Goal: Information Seeking & Learning: Learn about a topic

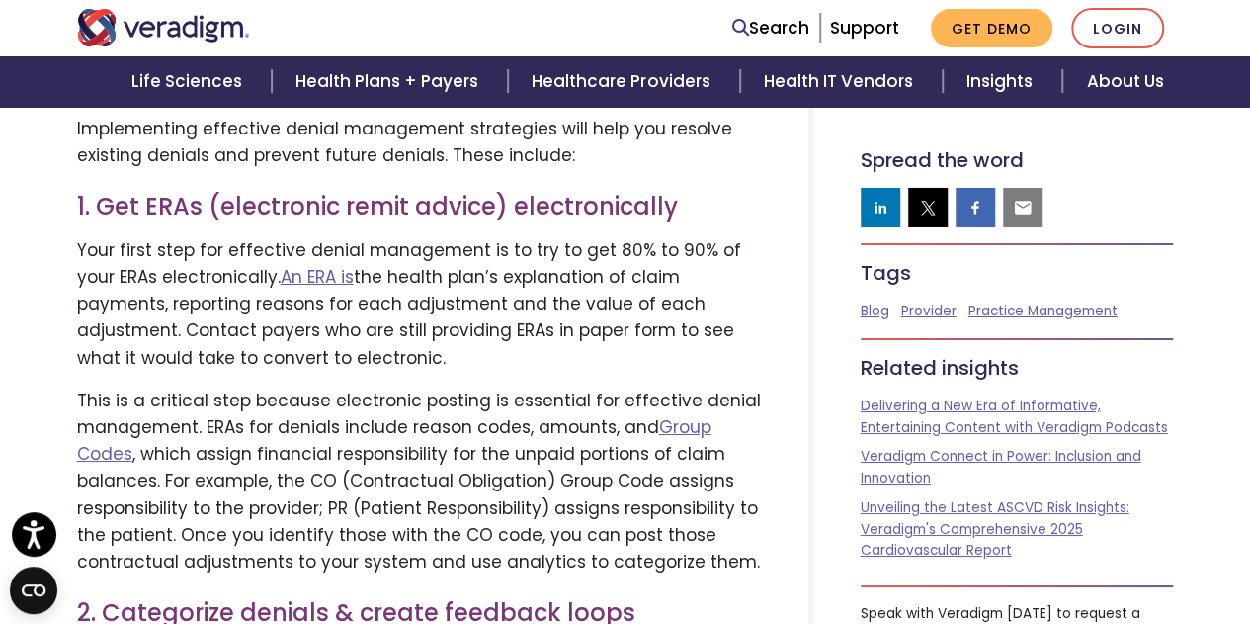
scroll to position [3359, 0]
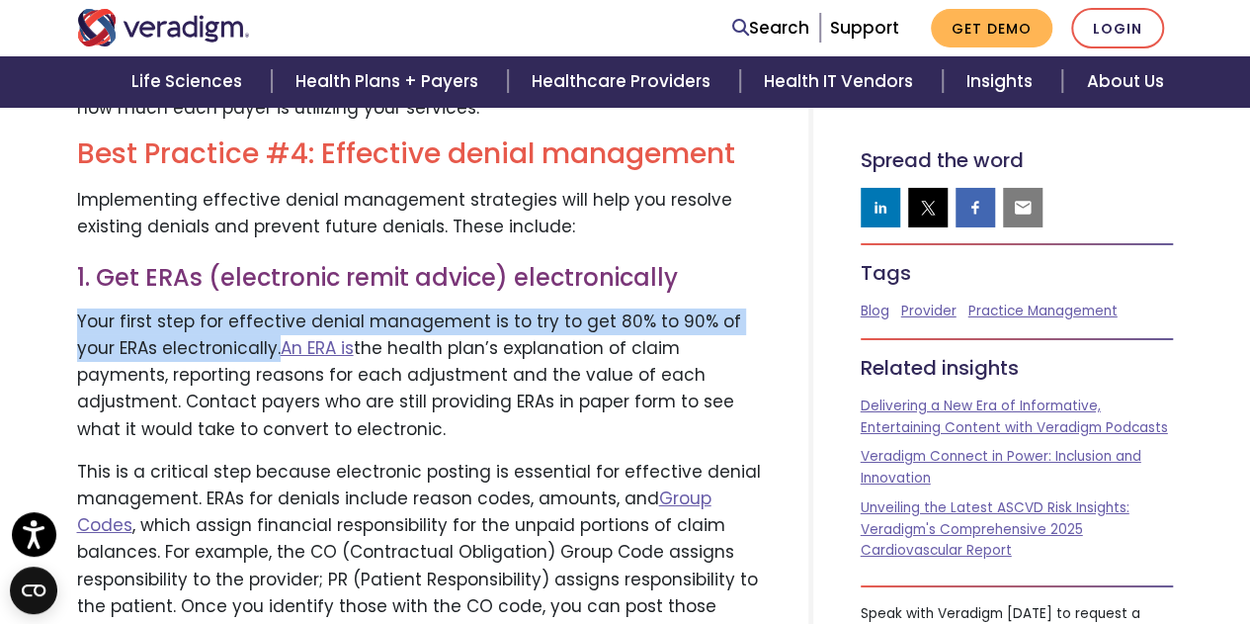
drag, startPoint x: 235, startPoint y: 316, endPoint x: 79, endPoint y: 300, distance: 157.1
click at [79, 308] on p "Your first step for effective denial management is to try to get 80% to 90% of …" at bounding box center [419, 375] width 684 height 134
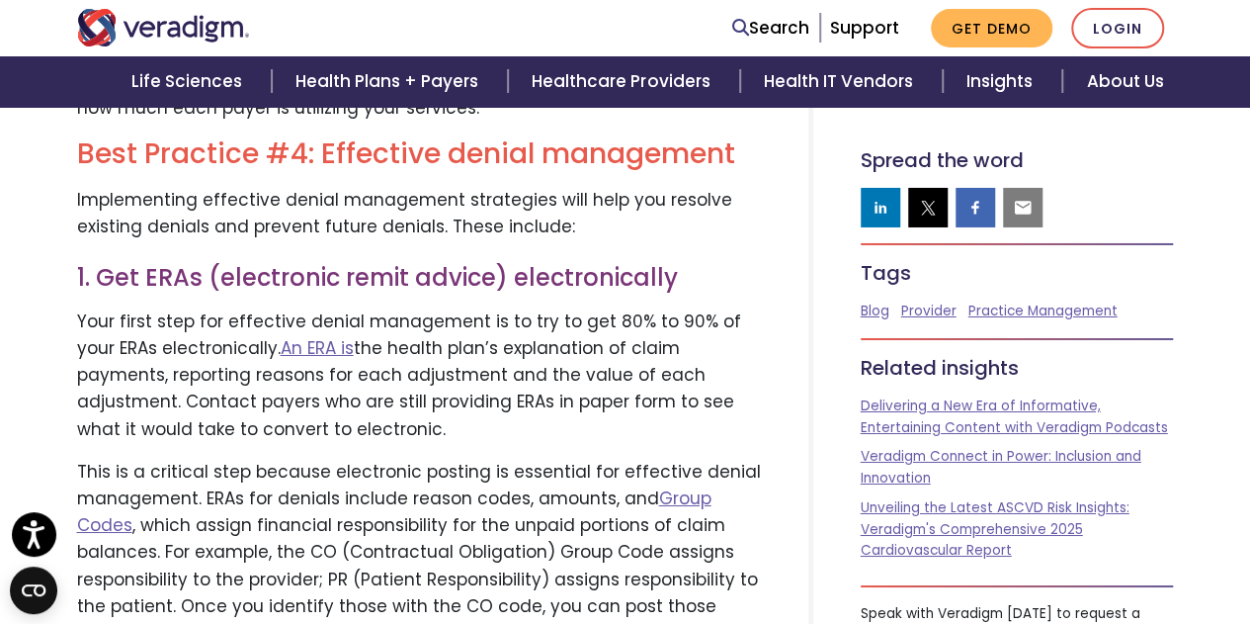
click at [324, 405] on p "Your first step for effective denial management is to try to get 80% to 90% of …" at bounding box center [419, 375] width 684 height 134
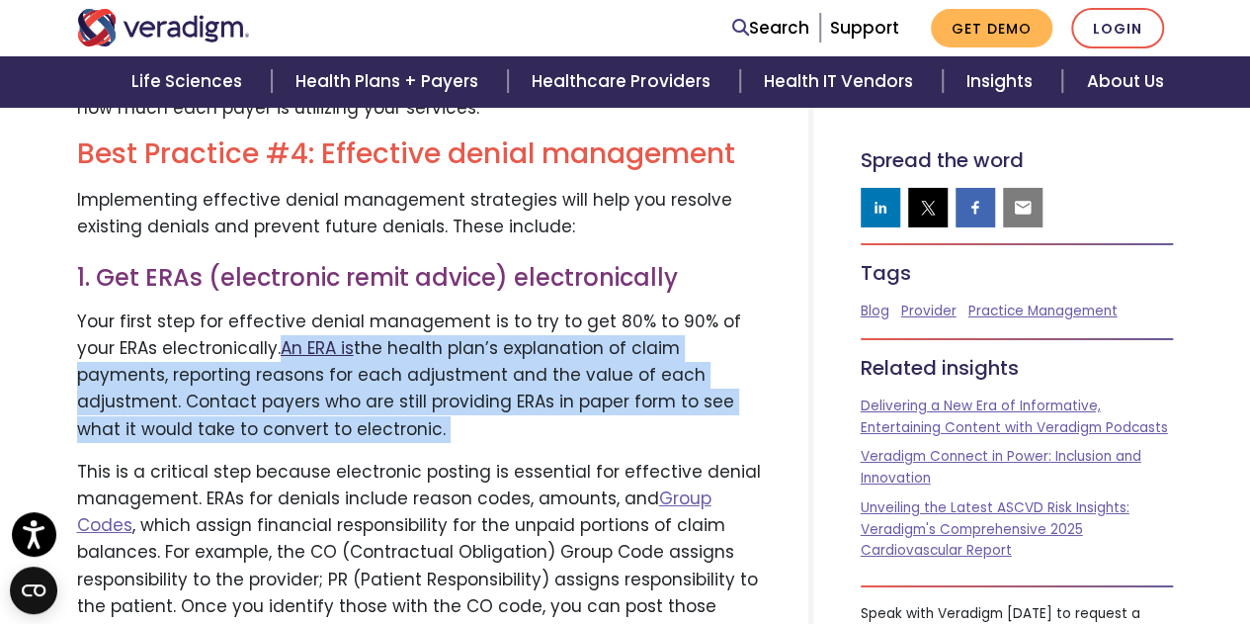
drag, startPoint x: 324, startPoint y: 405, endPoint x: 247, endPoint y: 329, distance: 108.3
click at [247, 329] on p "Your first step for effective denial management is to try to get 80% to 90% of …" at bounding box center [419, 375] width 684 height 134
copy div "An ERA is the health plan’s explanation of claim payments, reporting reasons fo…"
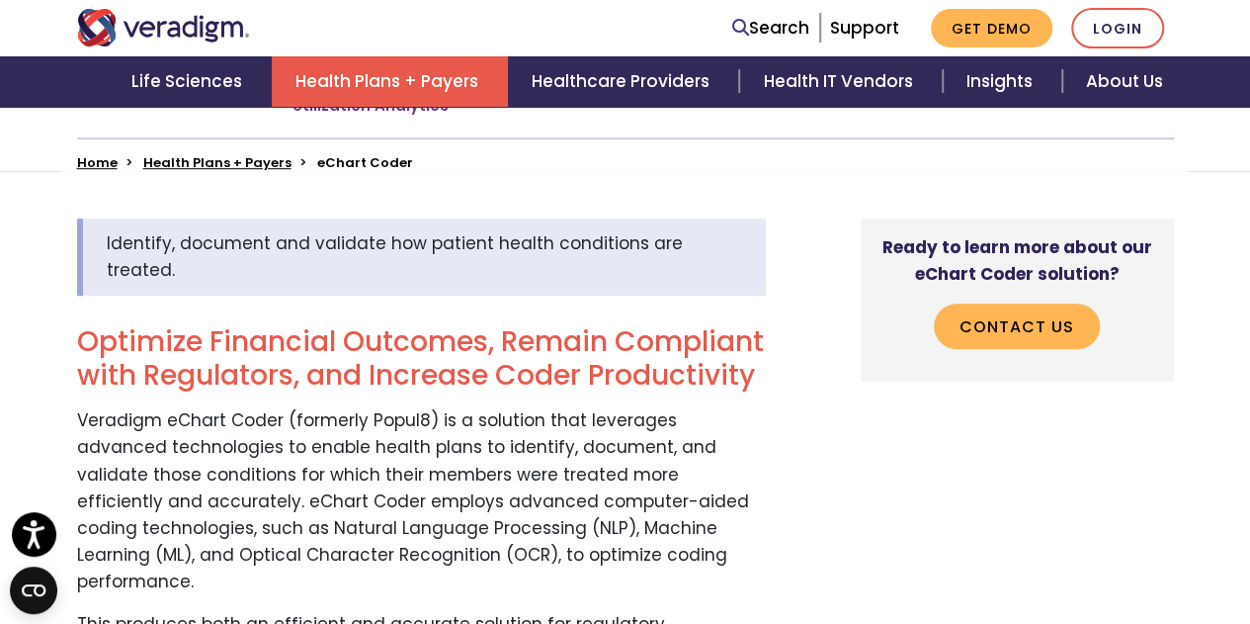
scroll to position [587, 0]
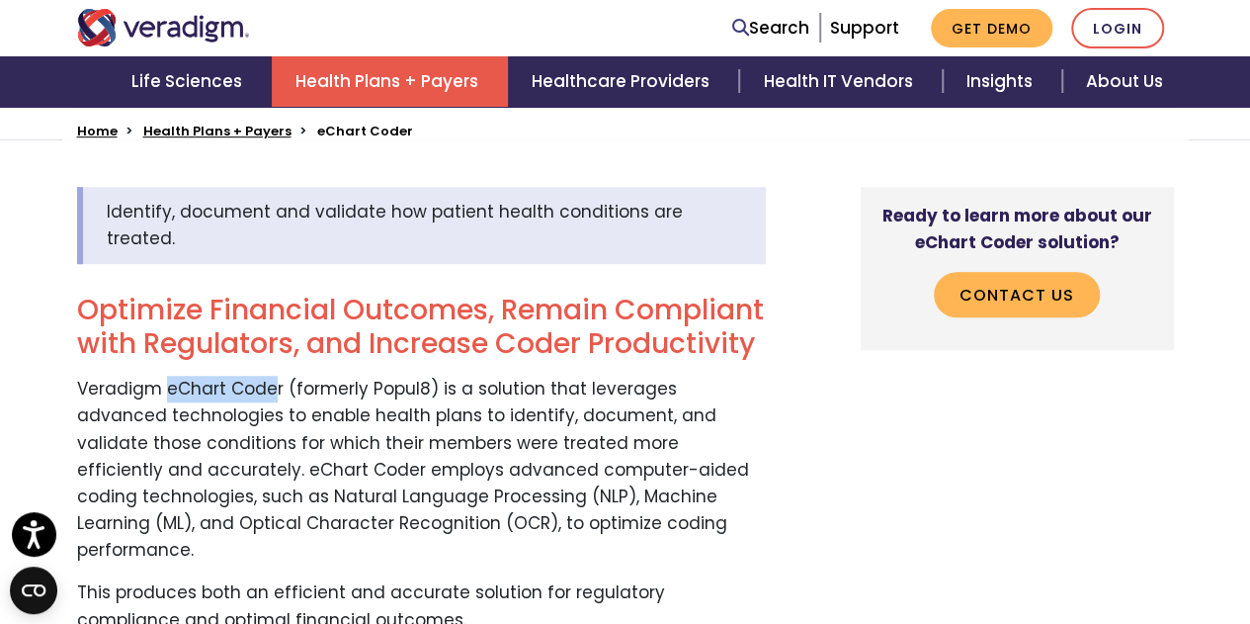
drag, startPoint x: 274, startPoint y: 341, endPoint x: 164, endPoint y: 339, distance: 109.7
click at [164, 376] on p "Veradigm eChart Coder (formerly Popul8) is a solution that leverages advanced t…" at bounding box center [421, 470] width 689 height 188
click at [421, 406] on p "Veradigm eChart Coder (formerly Popul8) is a solution that leverages advanced t…" at bounding box center [421, 470] width 689 height 188
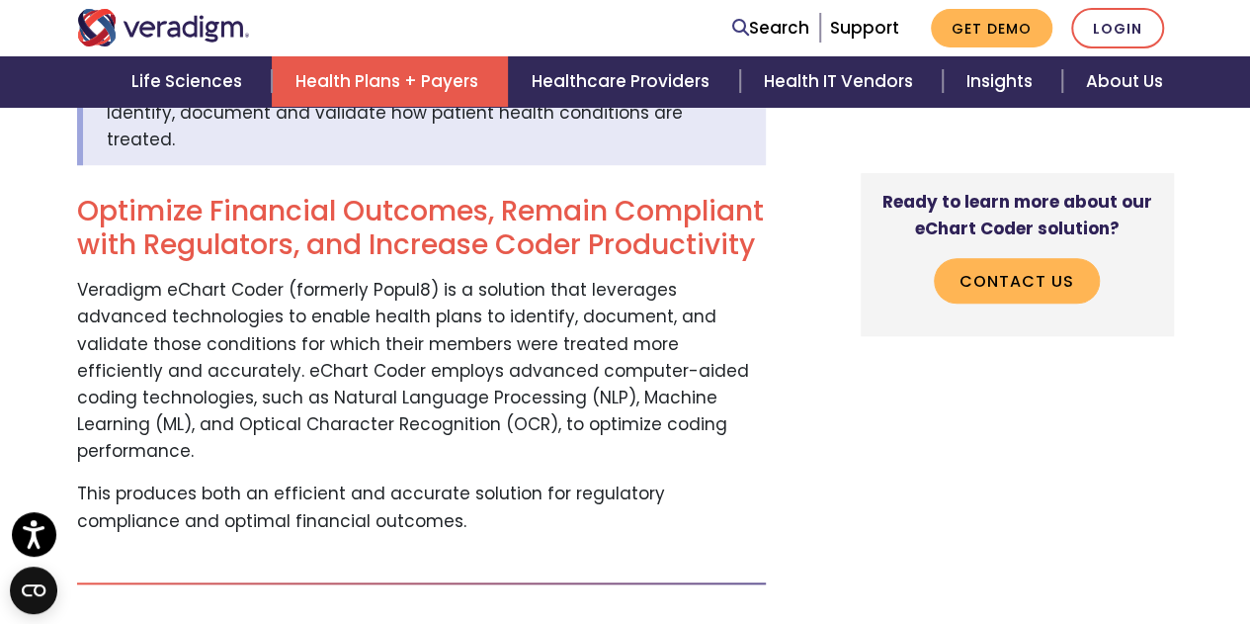
scroll to position [674, 0]
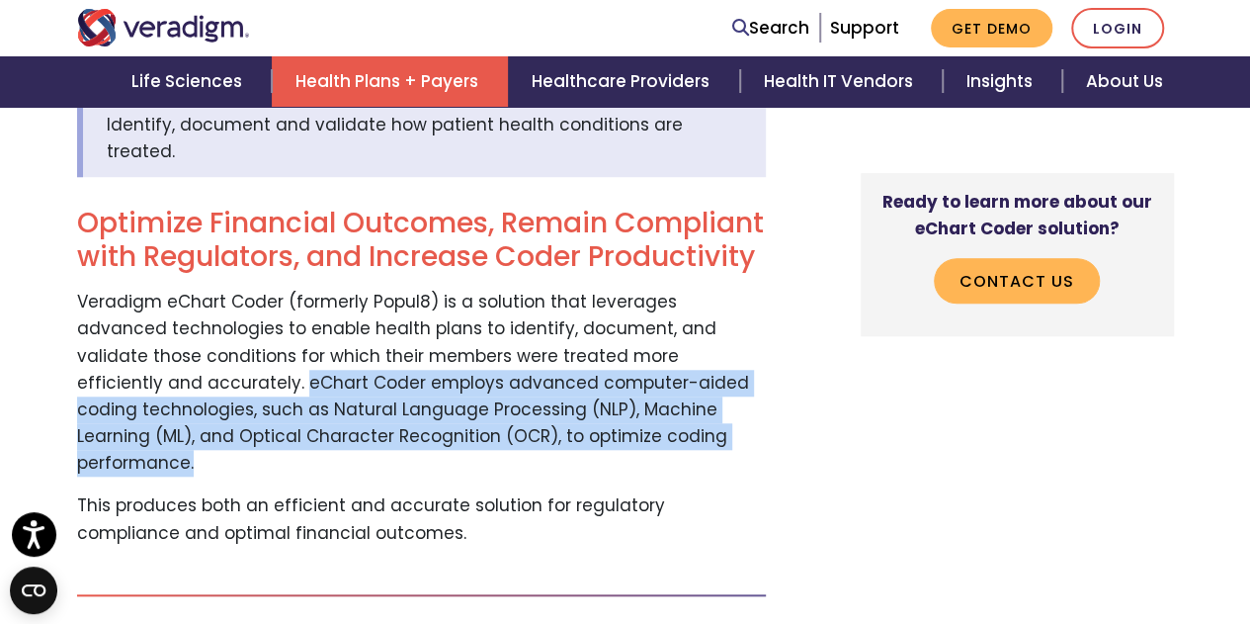
drag, startPoint x: 615, startPoint y: 390, endPoint x: 73, endPoint y: 342, distance: 543.8
copy p "eChart Coder employs advanced computer-aided coding technologies, such as Natur…"
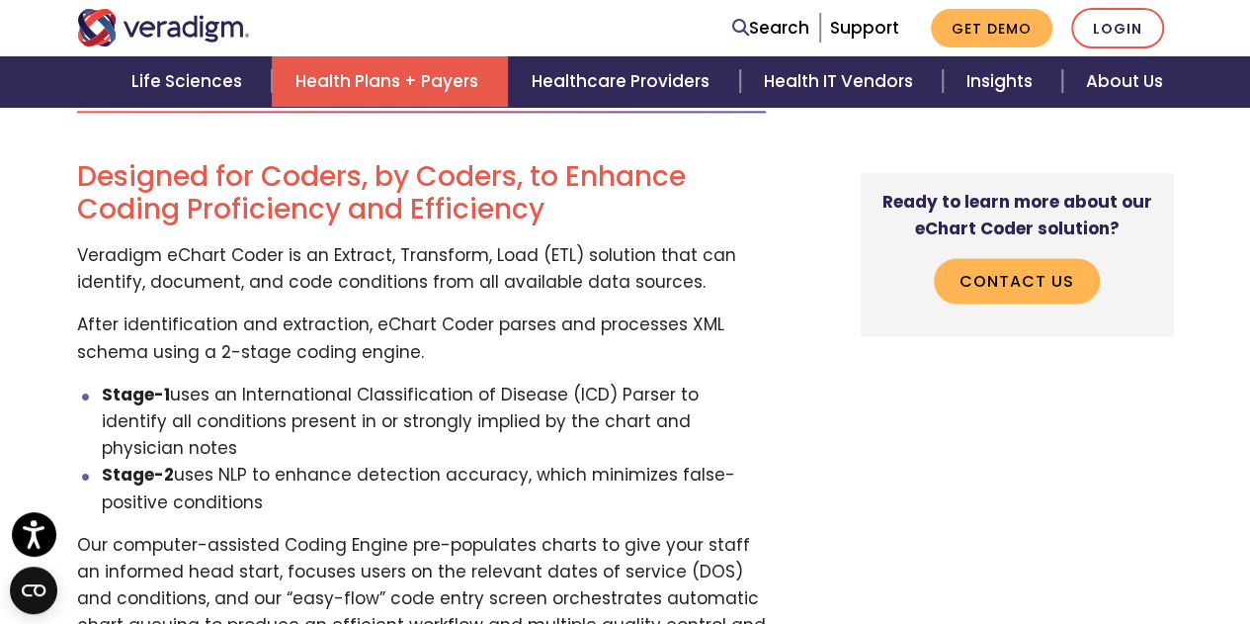
scroll to position [1168, 0]
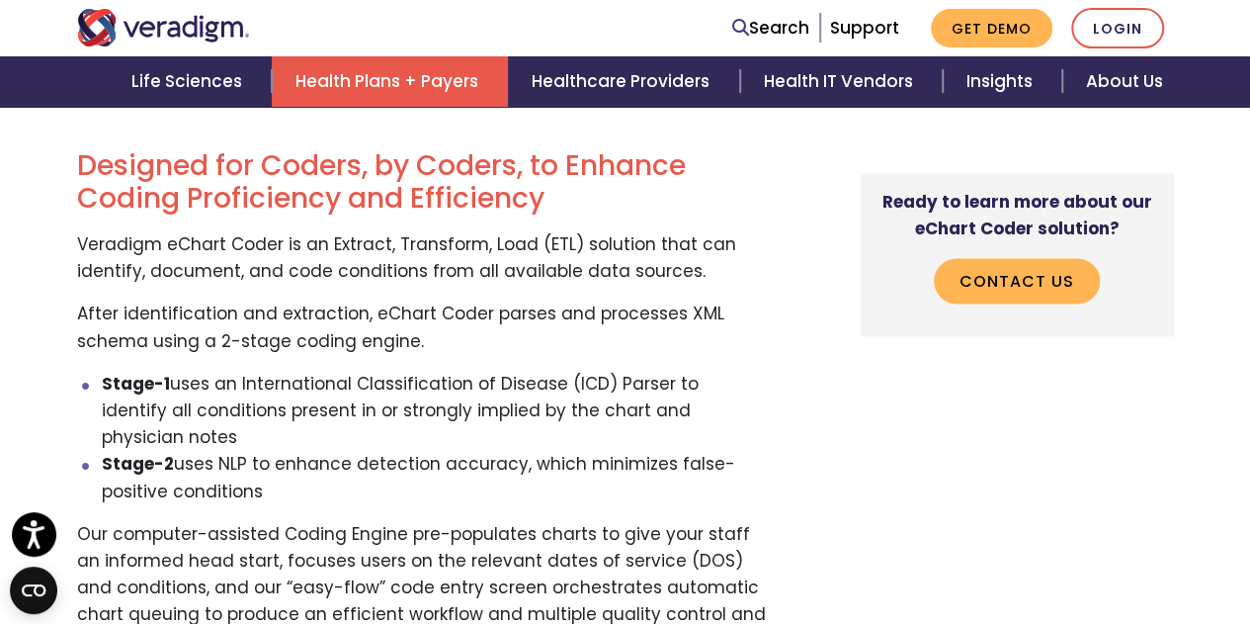
drag, startPoint x: 260, startPoint y: 388, endPoint x: 182, endPoint y: 373, distance: 79.7
click at [182, 451] on li "Stage-2 uses NLP to enhance detection accuracy, which minimizes false-positive …" at bounding box center [434, 477] width 664 height 53
click at [283, 231] on p "Veradigm eChart Coder is an Extract, Transform, Load (ETL) solution that can id…" at bounding box center [421, 257] width 689 height 53
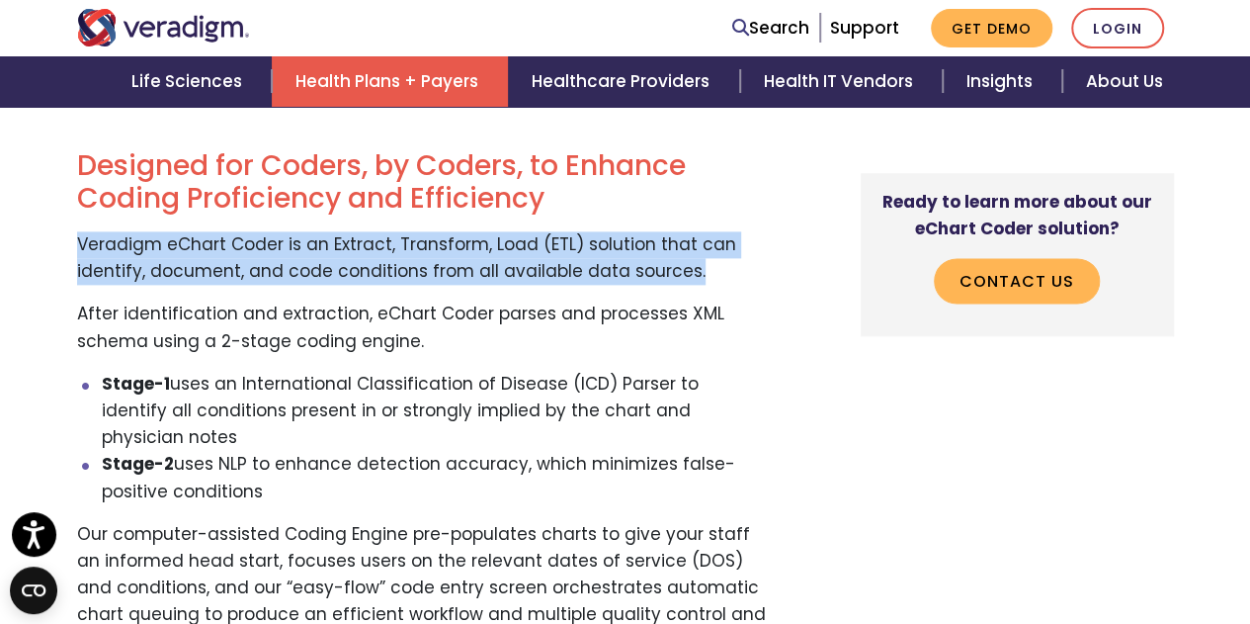
drag, startPoint x: 716, startPoint y: 214, endPoint x: 65, endPoint y: 186, distance: 651.0
click at [65, 186] on div "Identify, document and validate how patient health conditions are treated. Opti…" at bounding box center [437, 361] width 751 height 1510
copy p "Veradigm eChart Coder is an Extract, Transform, Load (ETL) solution that can id…"
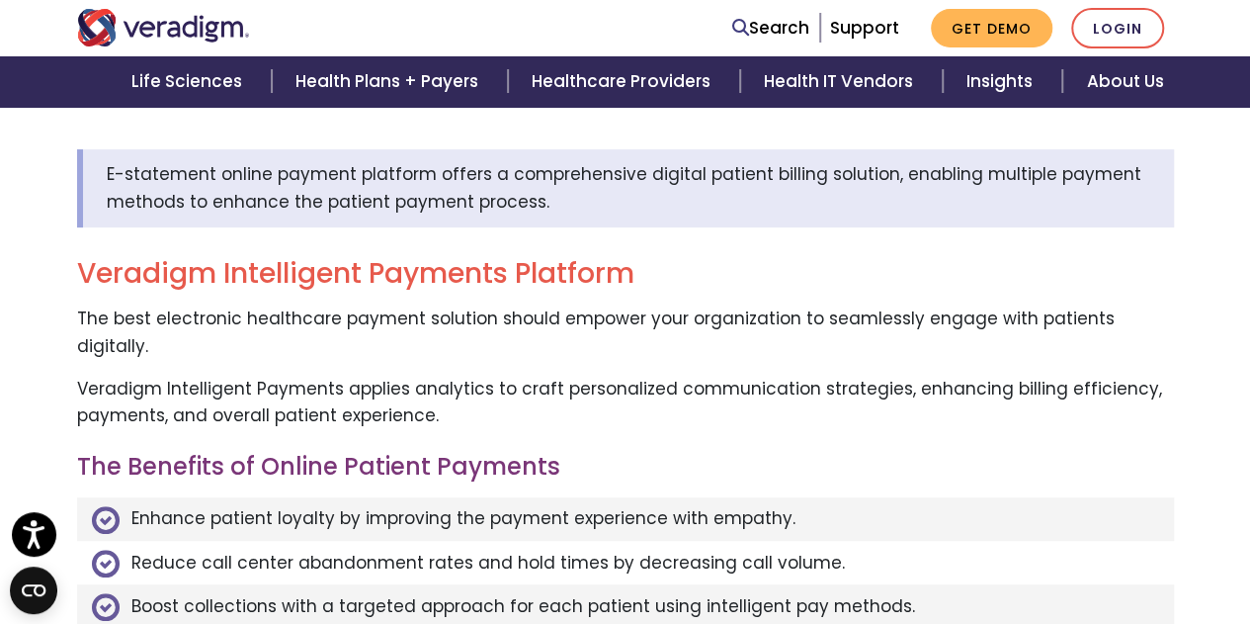
scroll to position [864, 0]
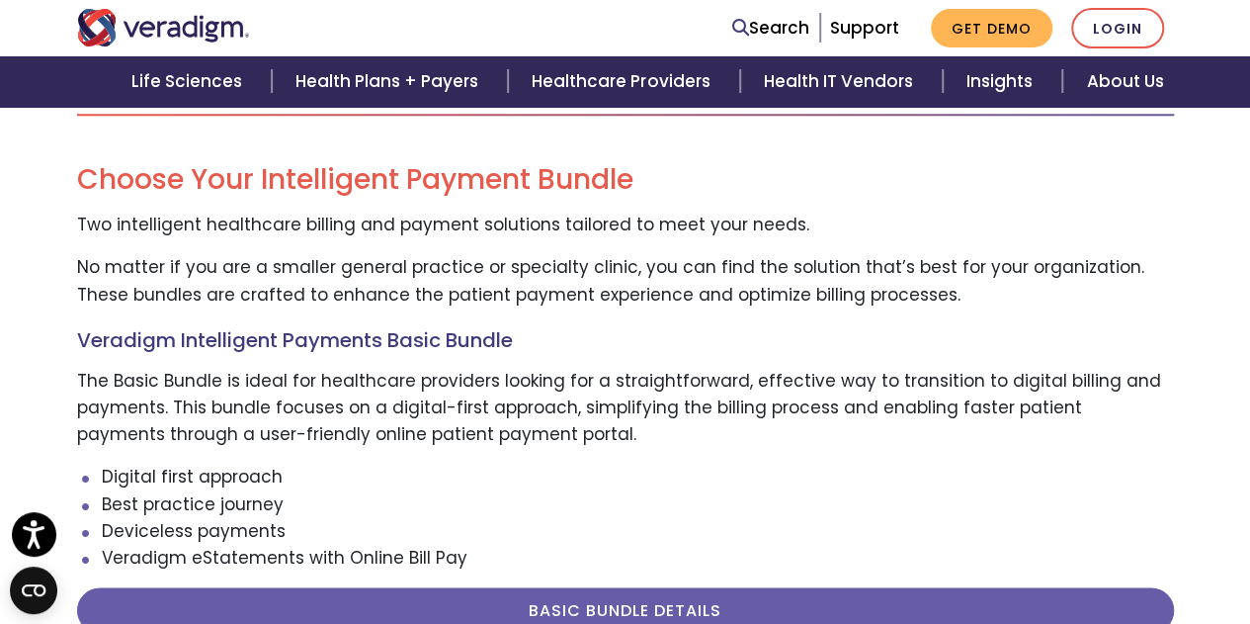
click at [382, 328] on h4 "Veradigm Intelligent Payments Basic Bundle" at bounding box center [625, 340] width 1097 height 24
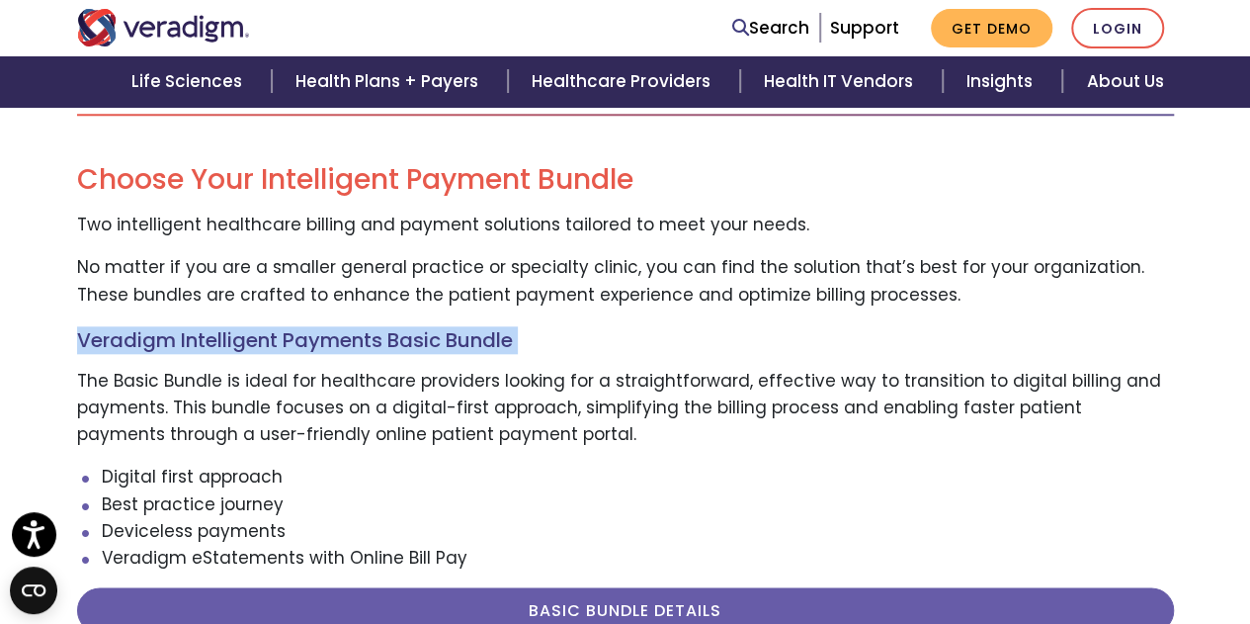
click at [382, 328] on h4 "Veradigm Intelligent Payments Basic Bundle" at bounding box center [625, 340] width 1097 height 24
copy div "Veradigm Intelligent Payments Basic Bundle"
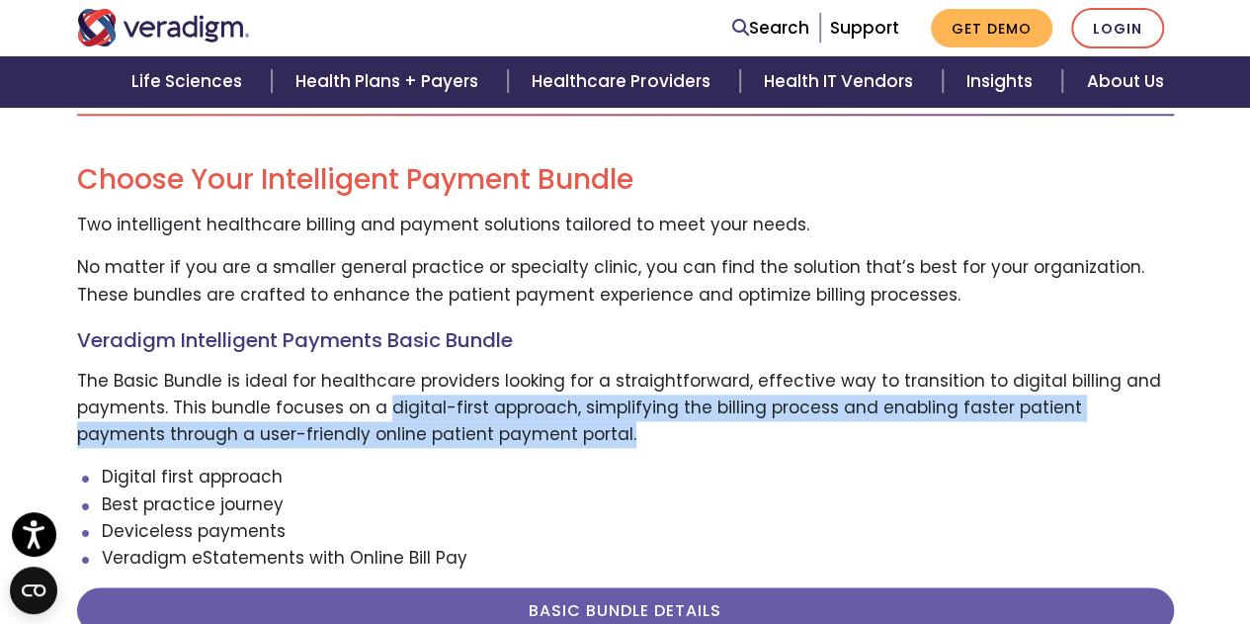
drag, startPoint x: 561, startPoint y: 406, endPoint x: 385, endPoint y: 388, distance: 177.8
click at [385, 388] on p "The Basic Bundle is ideal for healthcare providers looking for a straightforwar…" at bounding box center [625, 408] width 1097 height 81
copy p "digital-first approach, simplifying the billing process and enabling faster pat…"
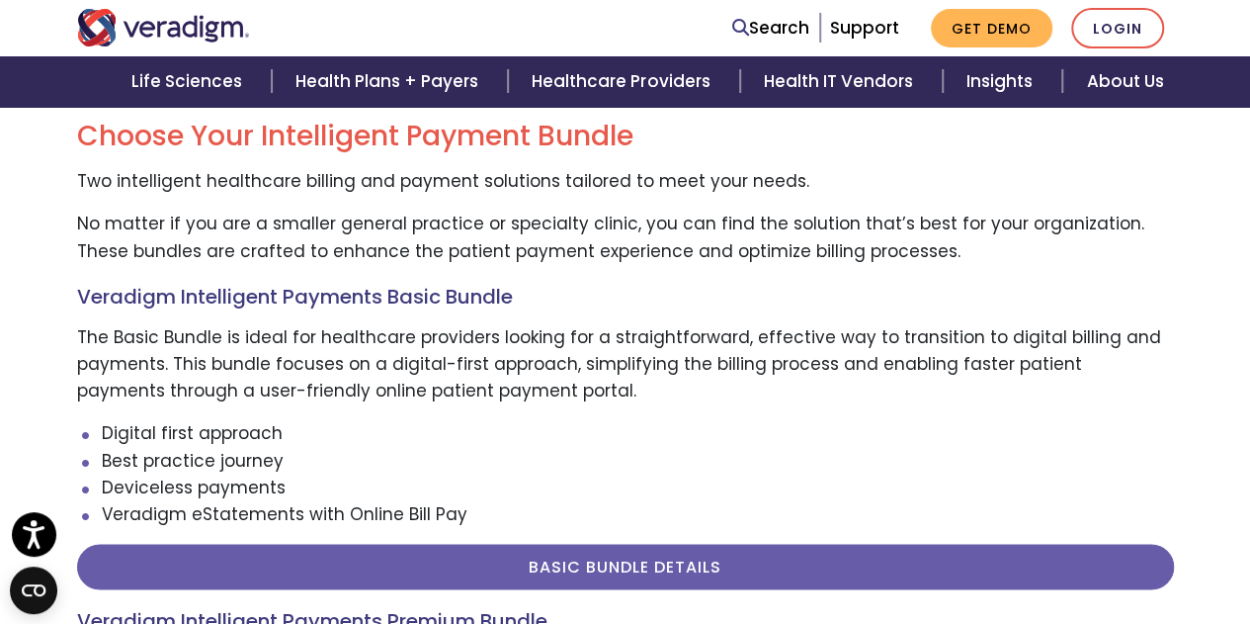
click at [255, 501] on li "Veradigm eStatements with Online Bill Pay" at bounding box center [638, 514] width 1072 height 27
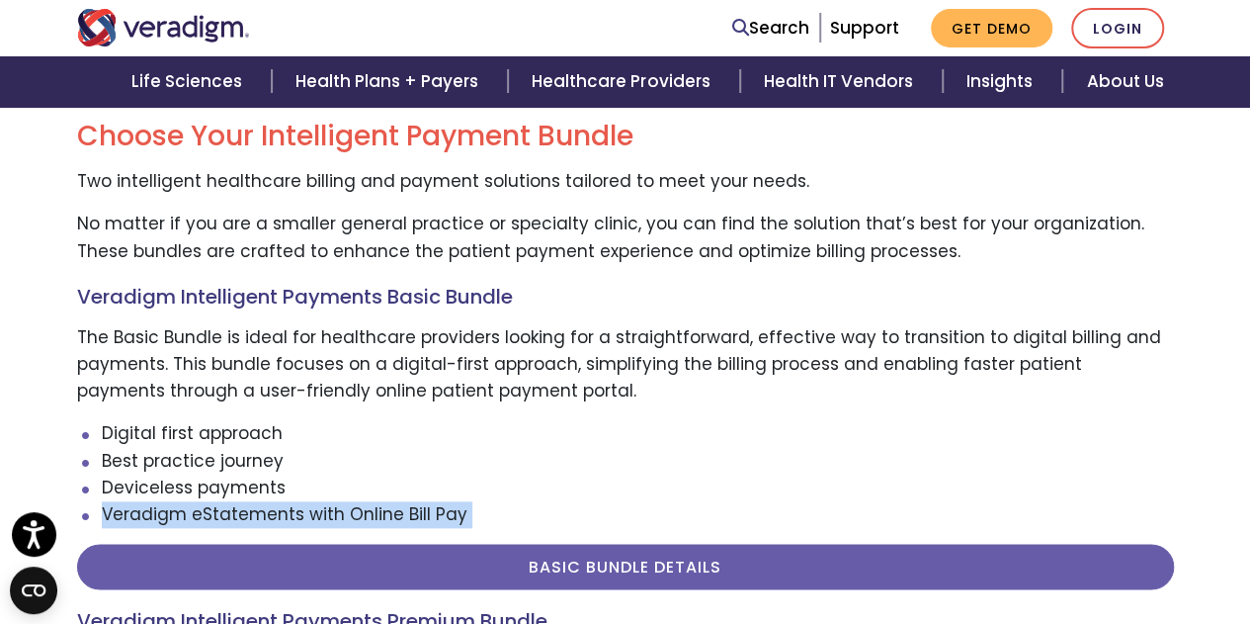
click at [255, 501] on li "Veradigm eStatements with Online Bill Pay" at bounding box center [638, 514] width 1072 height 27
copy div "Veradigm eStatements with Online Bill Pay BASIC BUNDLE DETAILS"
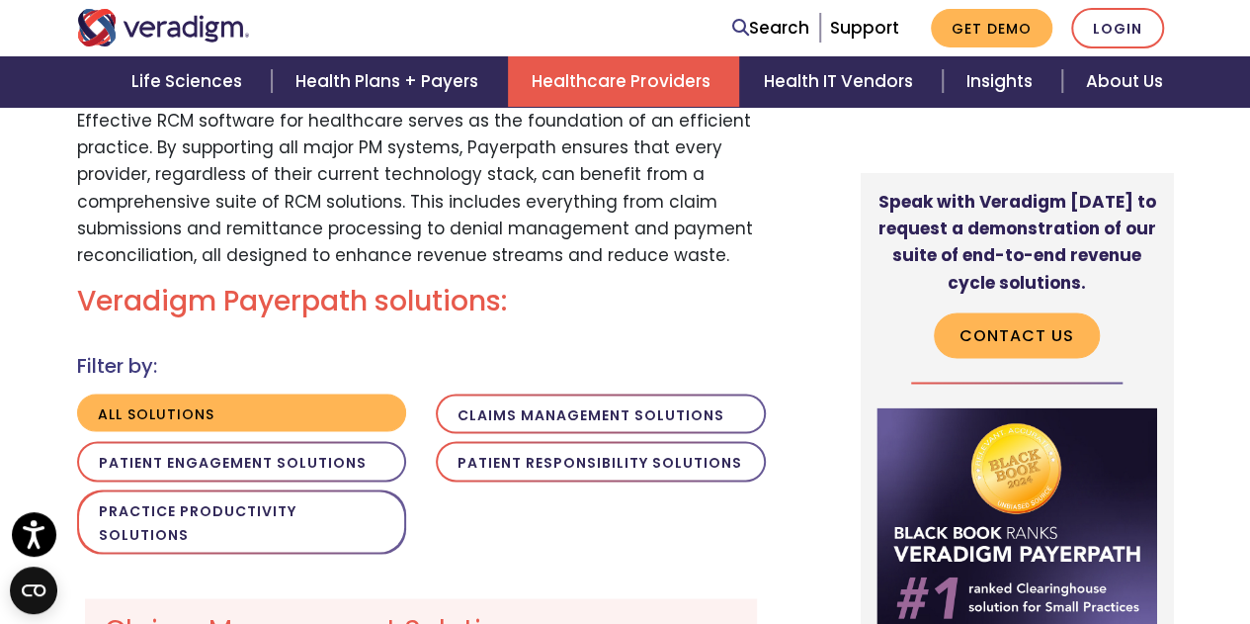
scroll to position [1467, 0]
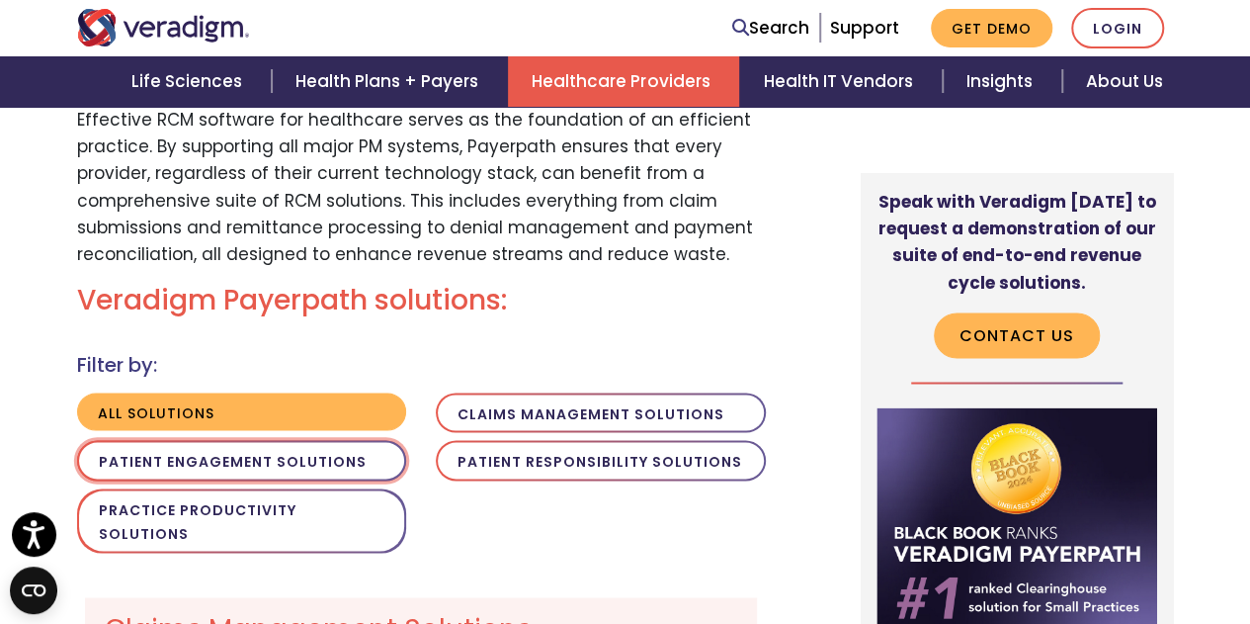
click at [279, 460] on button "Patient Engagement Solutions" at bounding box center [242, 460] width 330 height 41
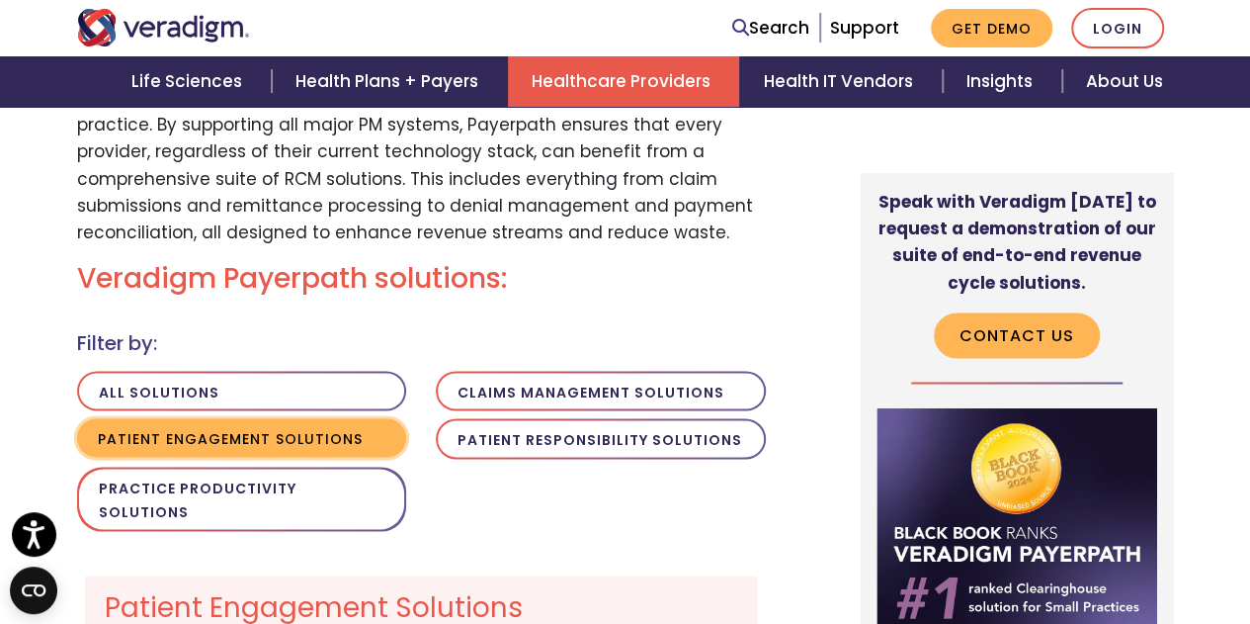
scroll to position [1444, 0]
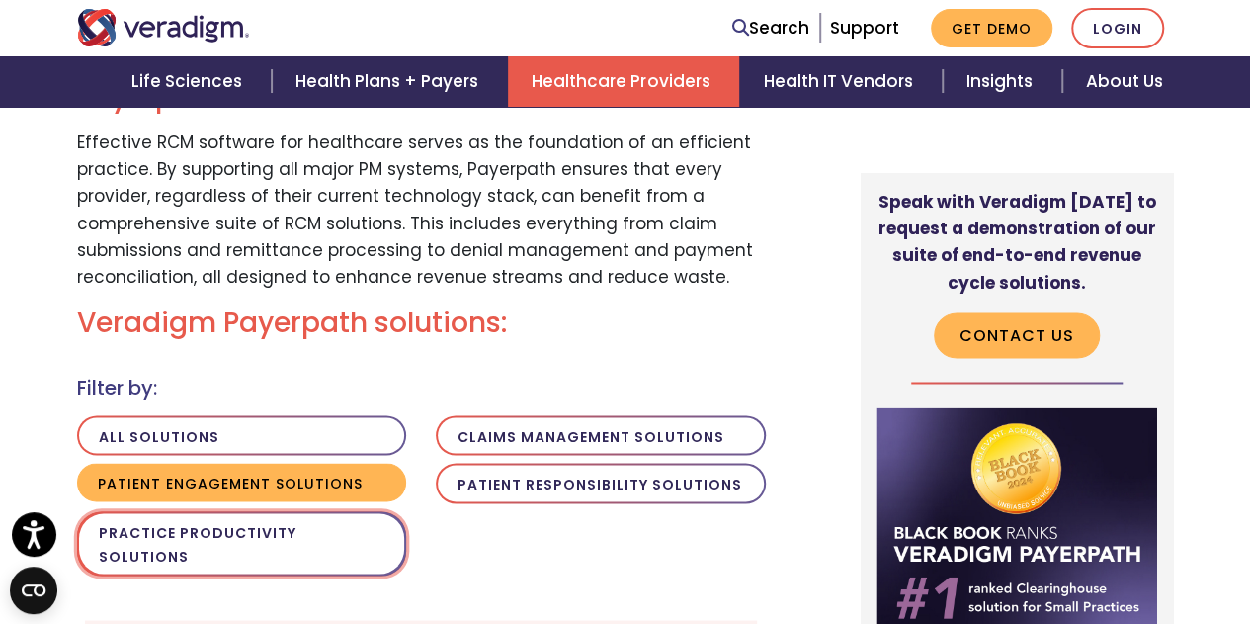
click at [218, 514] on button "Practice Productivity Solutions" at bounding box center [242, 543] width 330 height 64
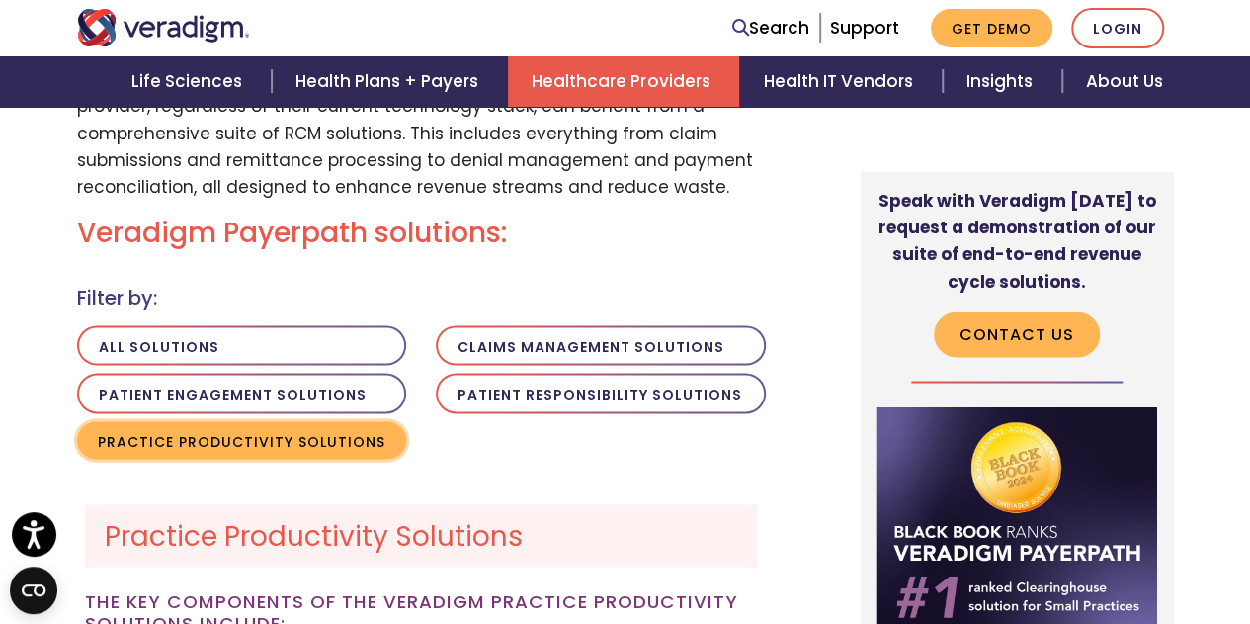
scroll to position [1533, 0]
click at [539, 356] on div "All solutions" at bounding box center [421, 397] width 719 height 142
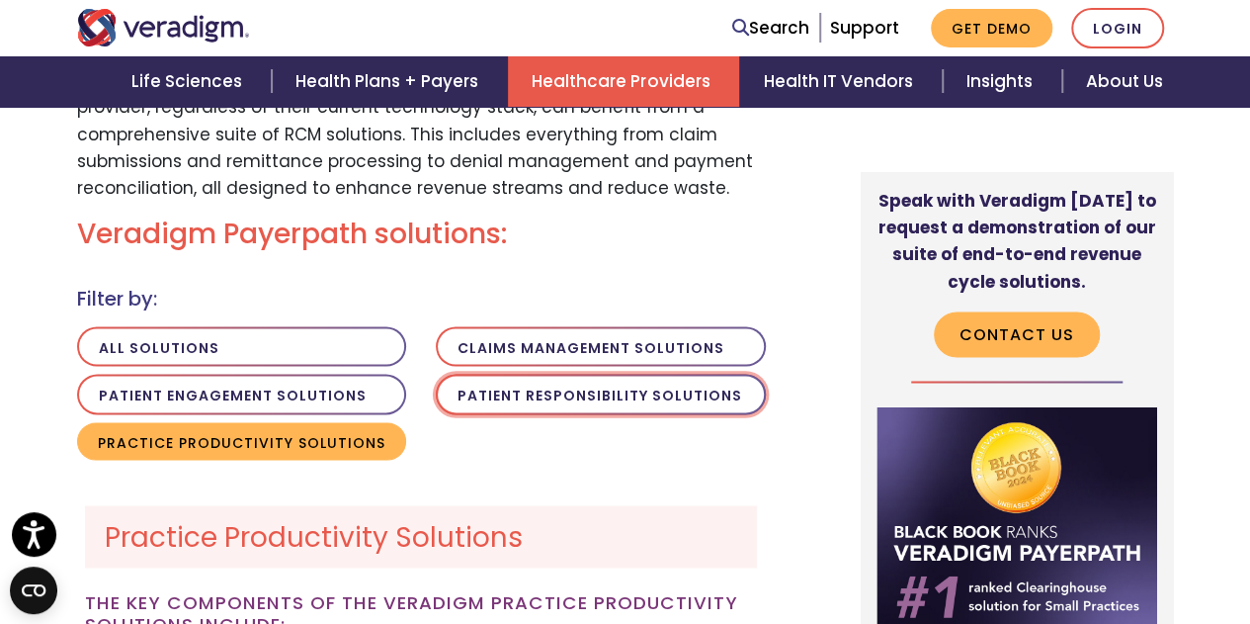
click at [555, 377] on button "Patient Responsibility Solutions" at bounding box center [601, 394] width 330 height 41
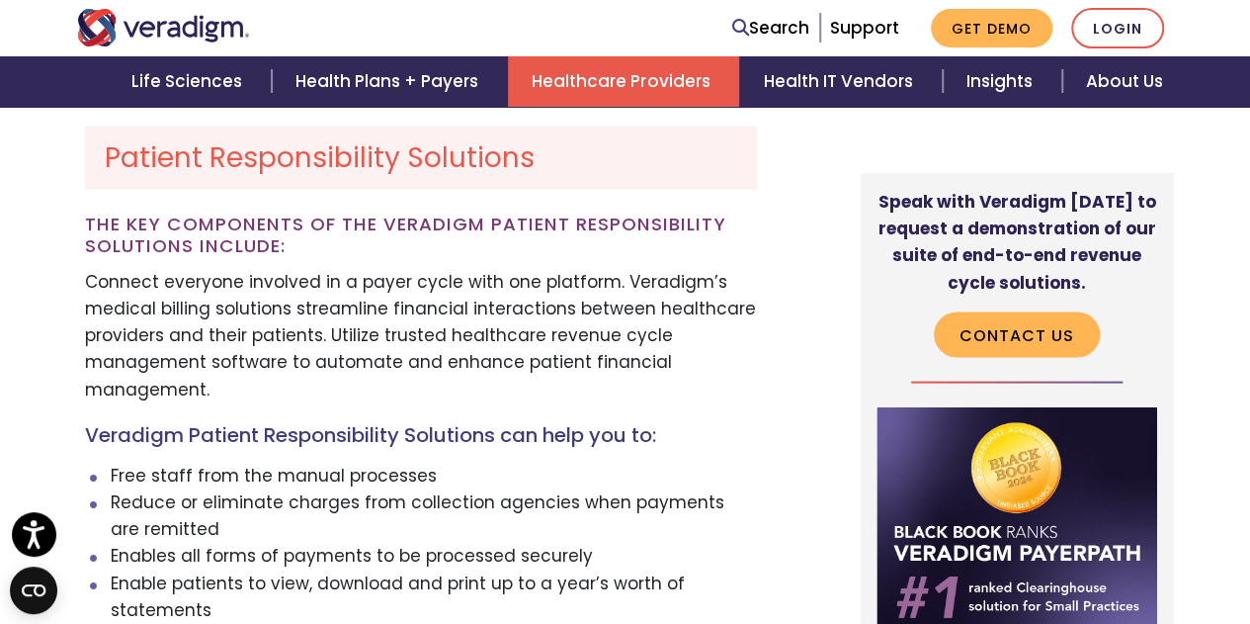
scroll to position [1956, 0]
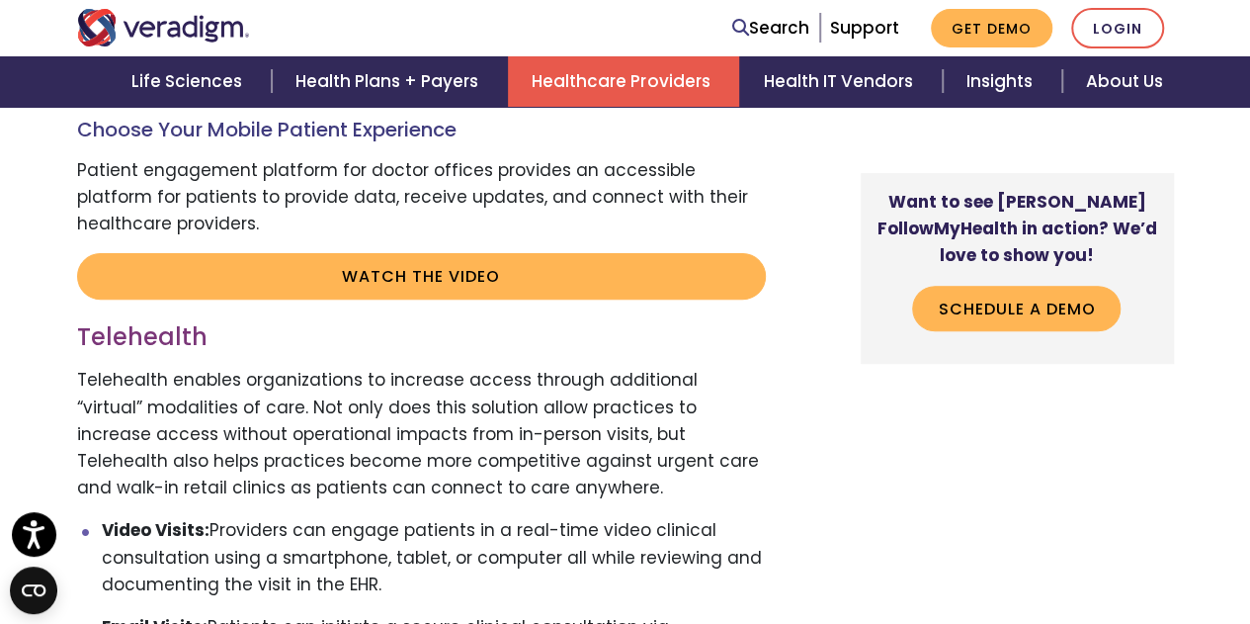
scroll to position [3973, 0]
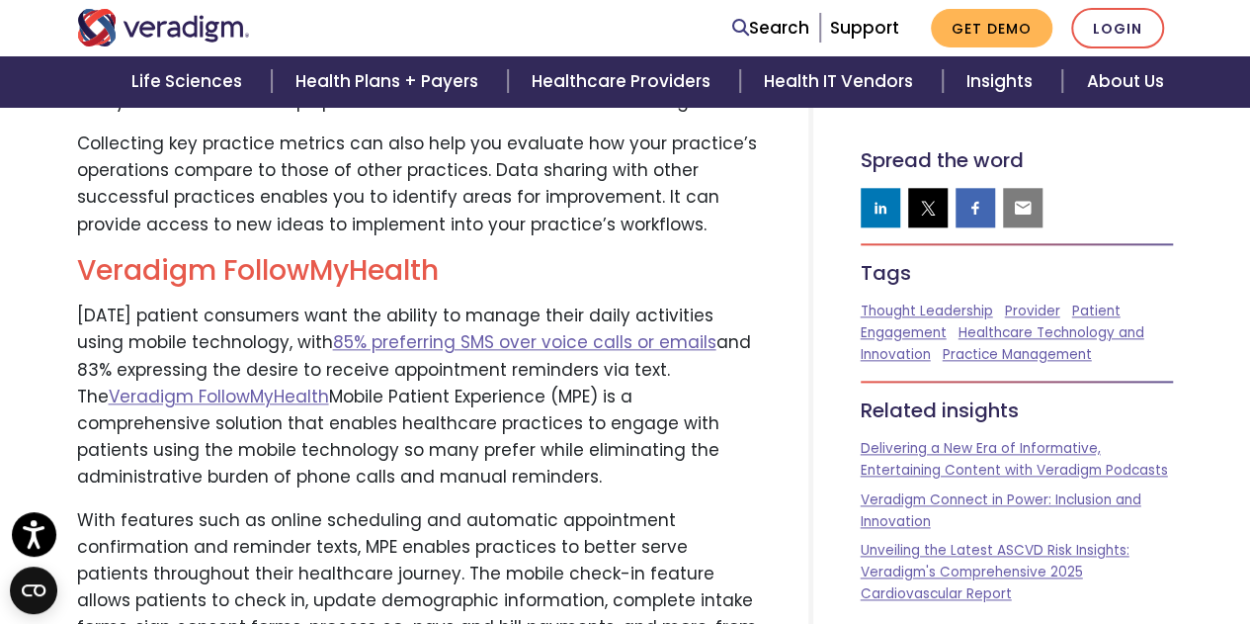
scroll to position [4743, 0]
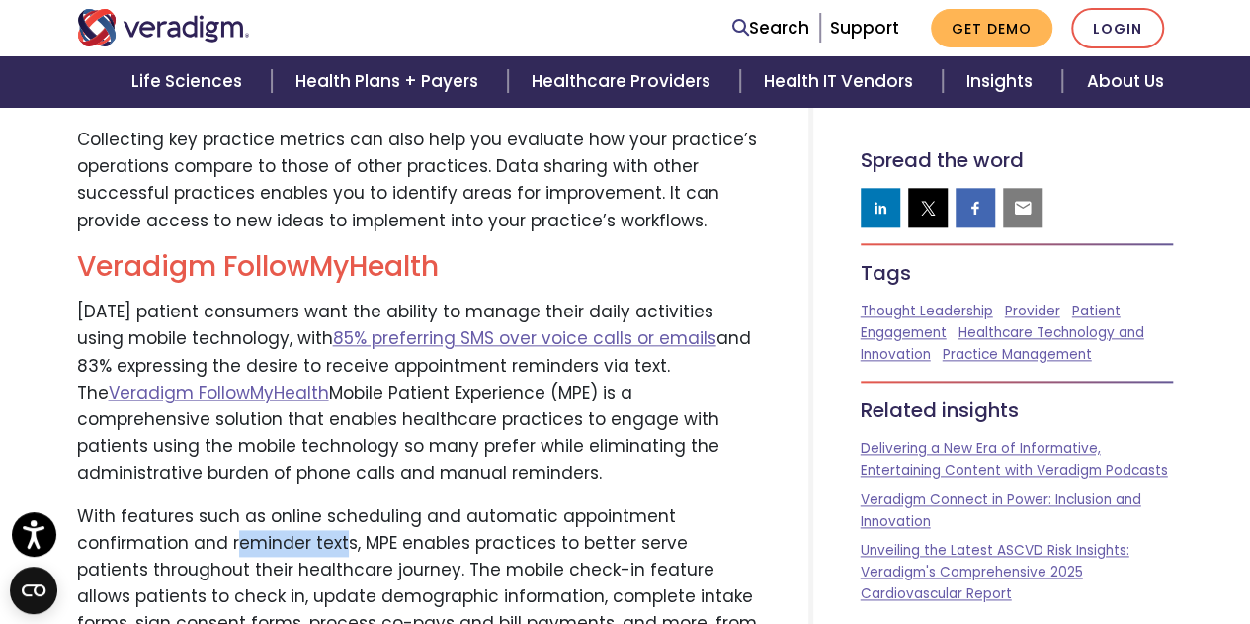
drag, startPoint x: 342, startPoint y: 442, endPoint x: 230, endPoint y: 438, distance: 111.8
click at [230, 503] on p "With features such as online scheduling and automatic appointment confirmation …" at bounding box center [419, 610] width 684 height 215
drag, startPoint x: 58, startPoint y: 292, endPoint x: 214, endPoint y: 292, distance: 155.2
click at [329, 381] on link "Veradigm FollowMyHealth" at bounding box center [219, 393] width 220 height 24
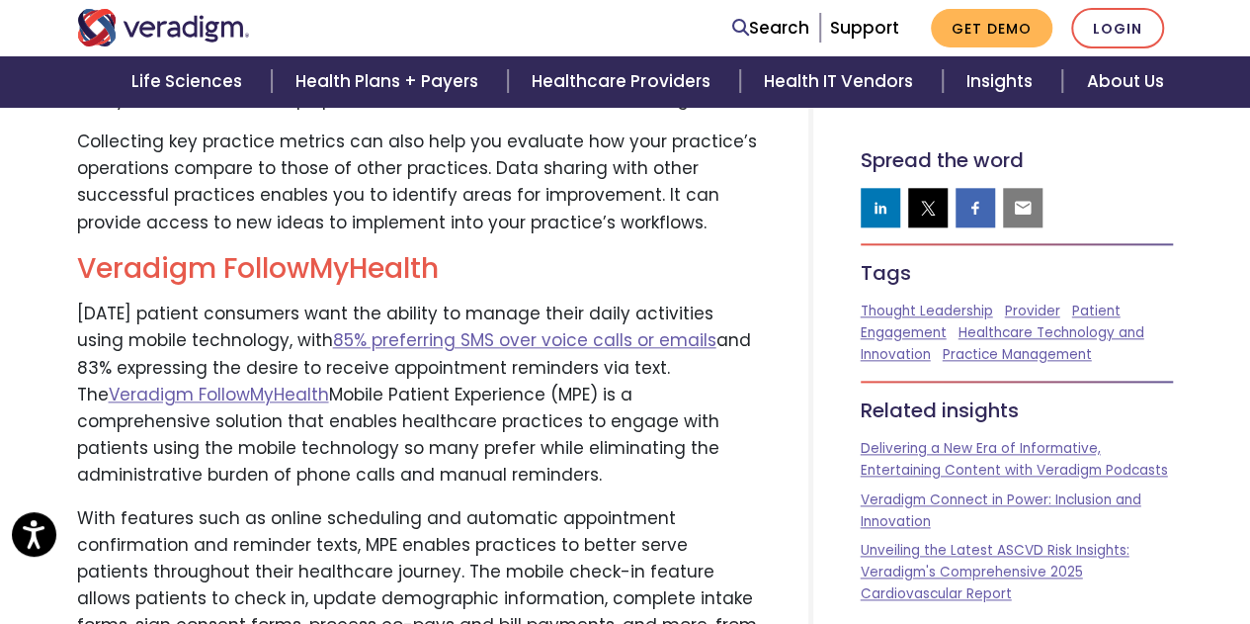
drag, startPoint x: 646, startPoint y: 261, endPoint x: 213, endPoint y: 286, distance: 434.6
click at [213, 300] on p "[DATE] patient consumers want the ability to manage their daily activities usin…" at bounding box center [419, 394] width 684 height 188
copy p "Veradigm FollowMyHealth"
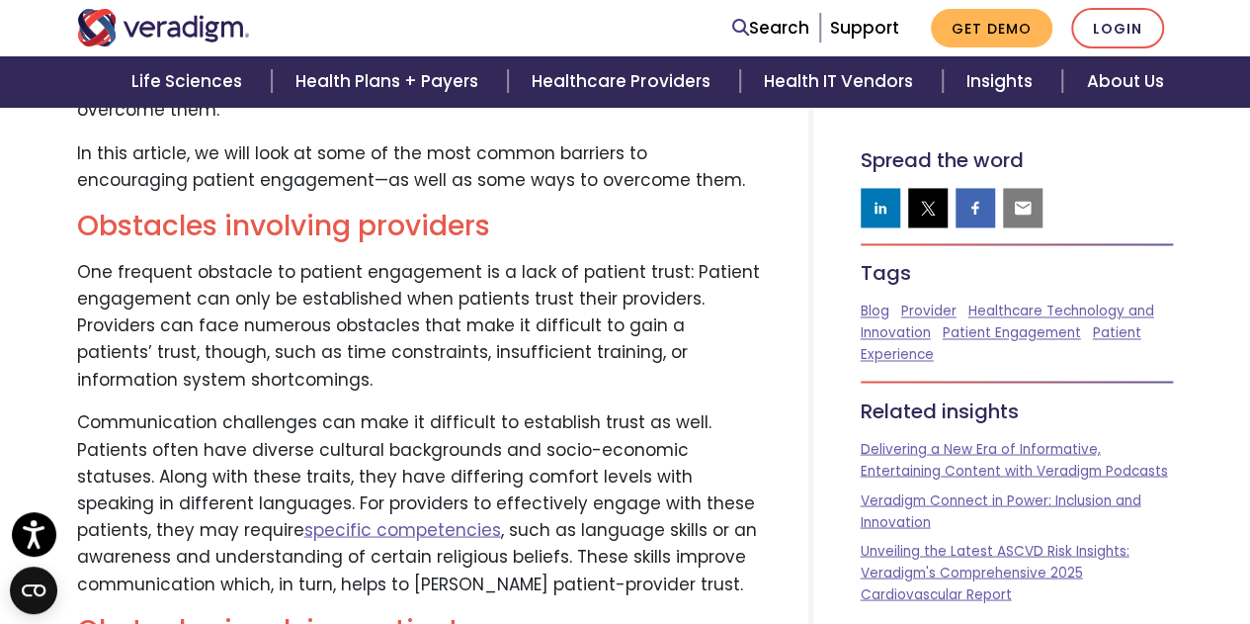
scroll to position [3863, 0]
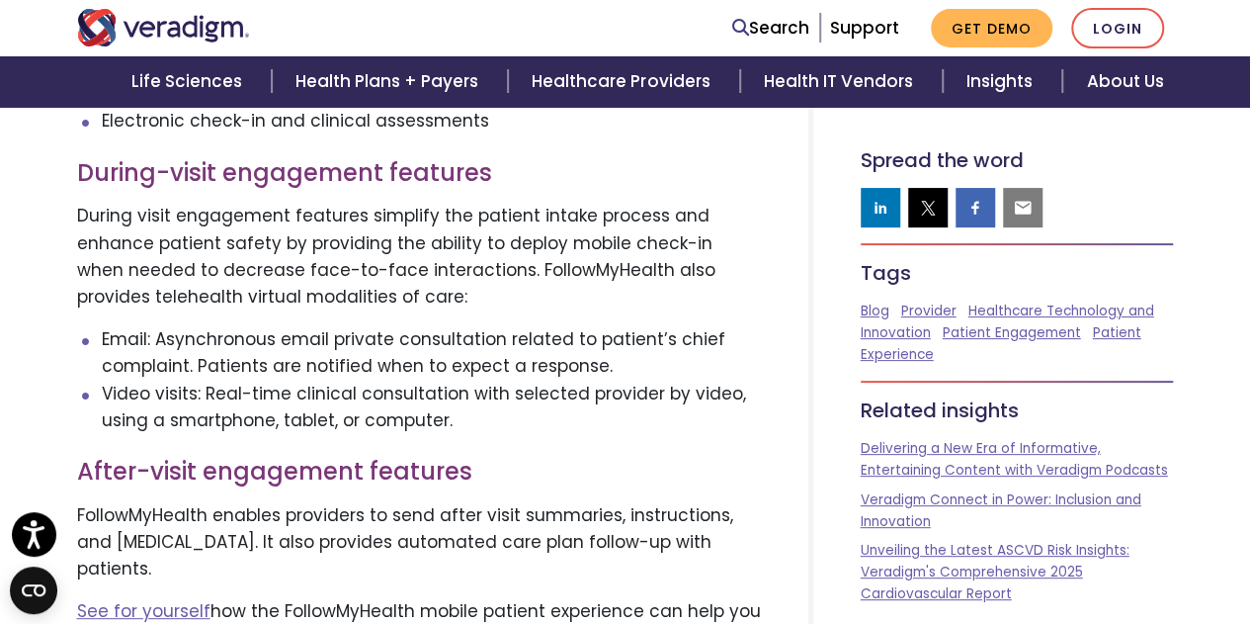
drag, startPoint x: 763, startPoint y: 384, endPoint x: 71, endPoint y: 352, distance: 692.7
copy p "FollowMyHealth enables providers to send after visit summaries, instructions, a…"
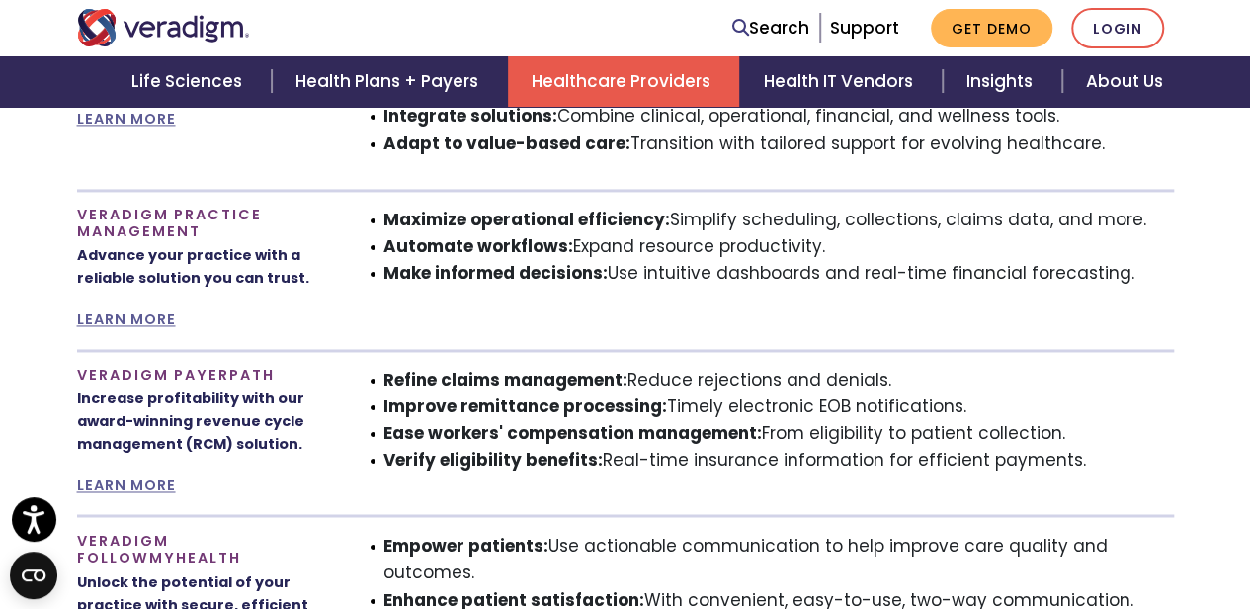
scroll to position [1357, 0]
click at [828, 395] on li "Improve remittance processing: Timely electronic EOB notifications." at bounding box center [779, 405] width 791 height 27
copy li "EOB"
click at [706, 448] on li "Verify eligibility benefits: Real-time insurance information for efficient paym…" at bounding box center [779, 459] width 791 height 27
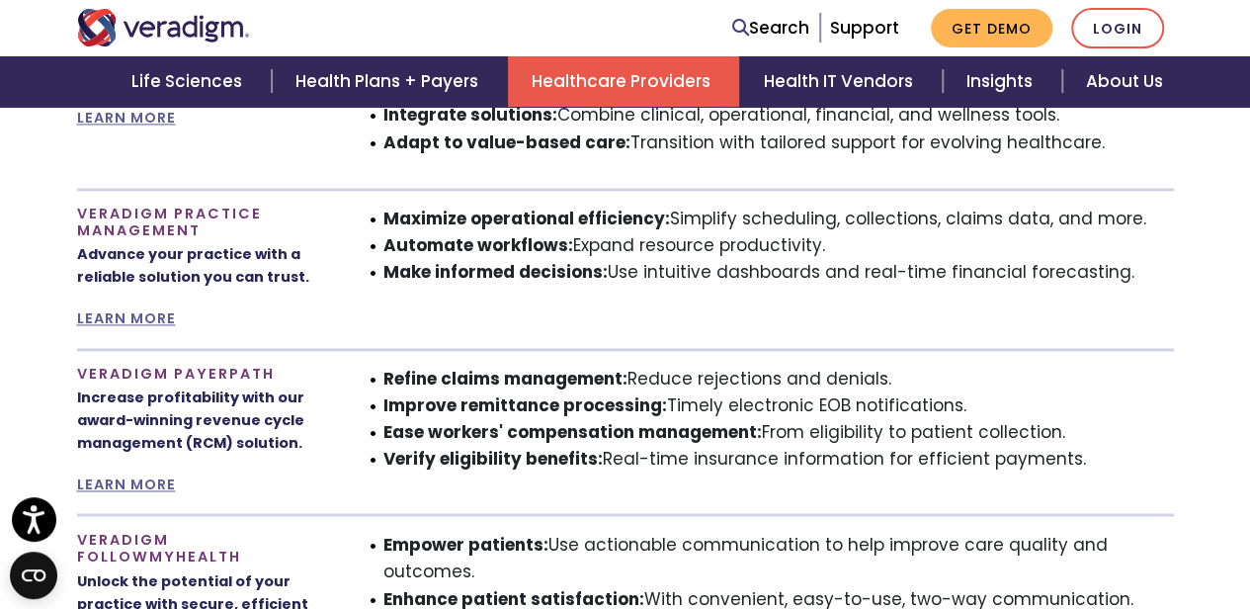
drag, startPoint x: 981, startPoint y: 388, endPoint x: 667, endPoint y: 387, distance: 313.3
click at [667, 392] on li "Improve remittance processing: Timely electronic EOB notifications." at bounding box center [779, 405] width 791 height 27
copy li "Timely electronic EOB notifications."
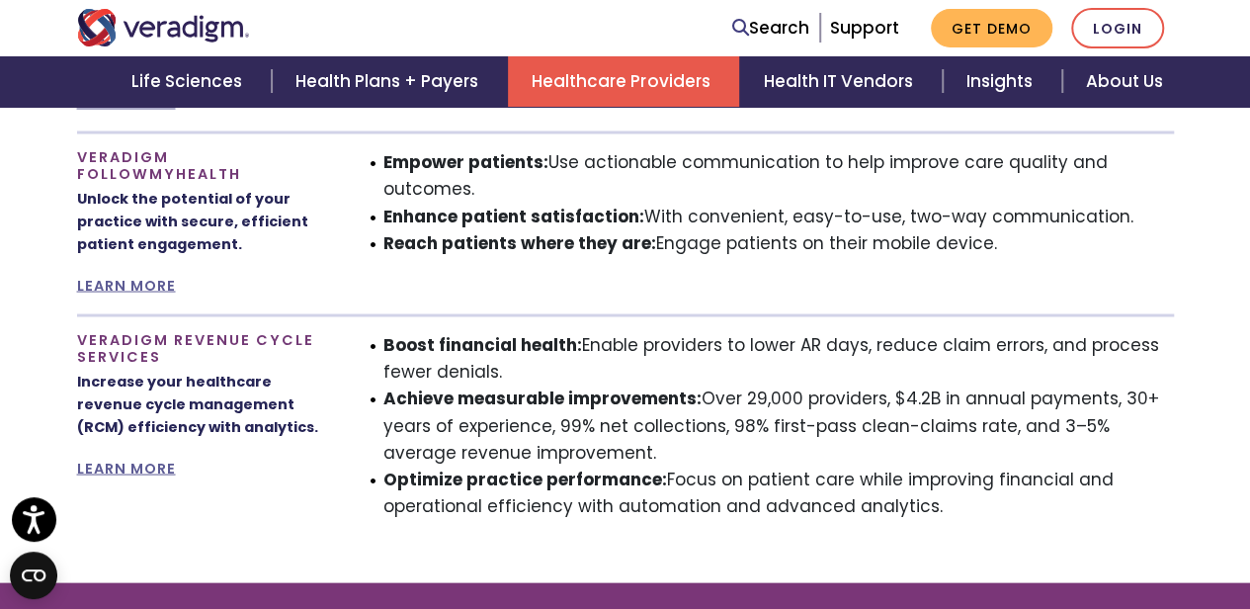
scroll to position [2104, 0]
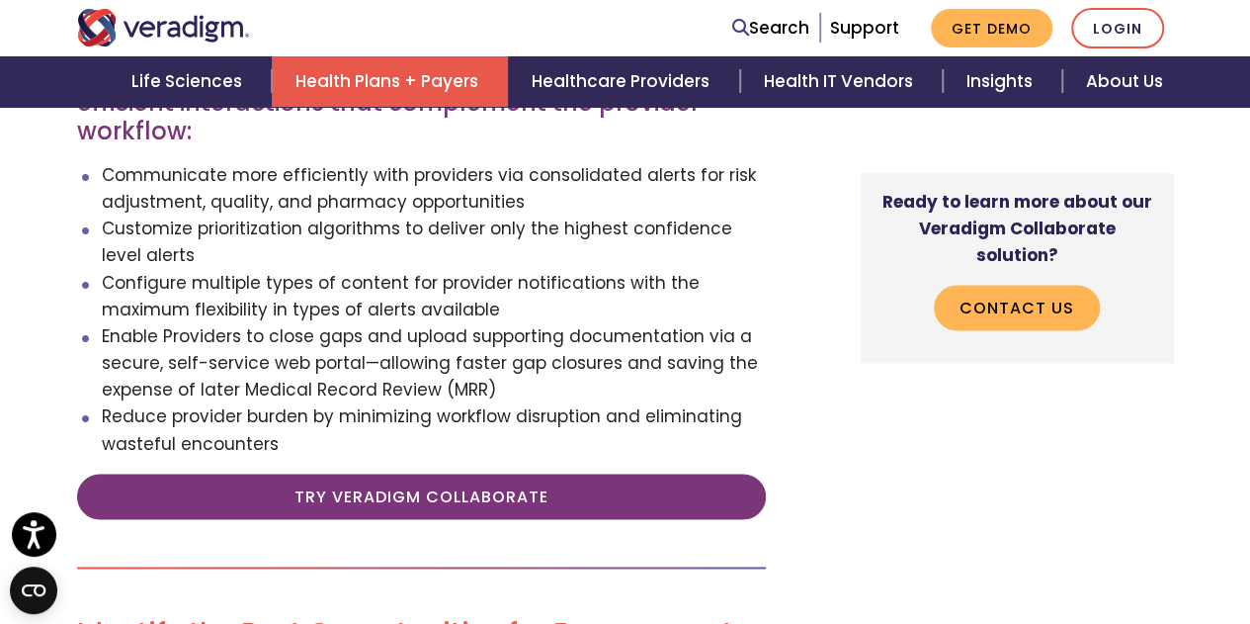
scroll to position [1279, 0]
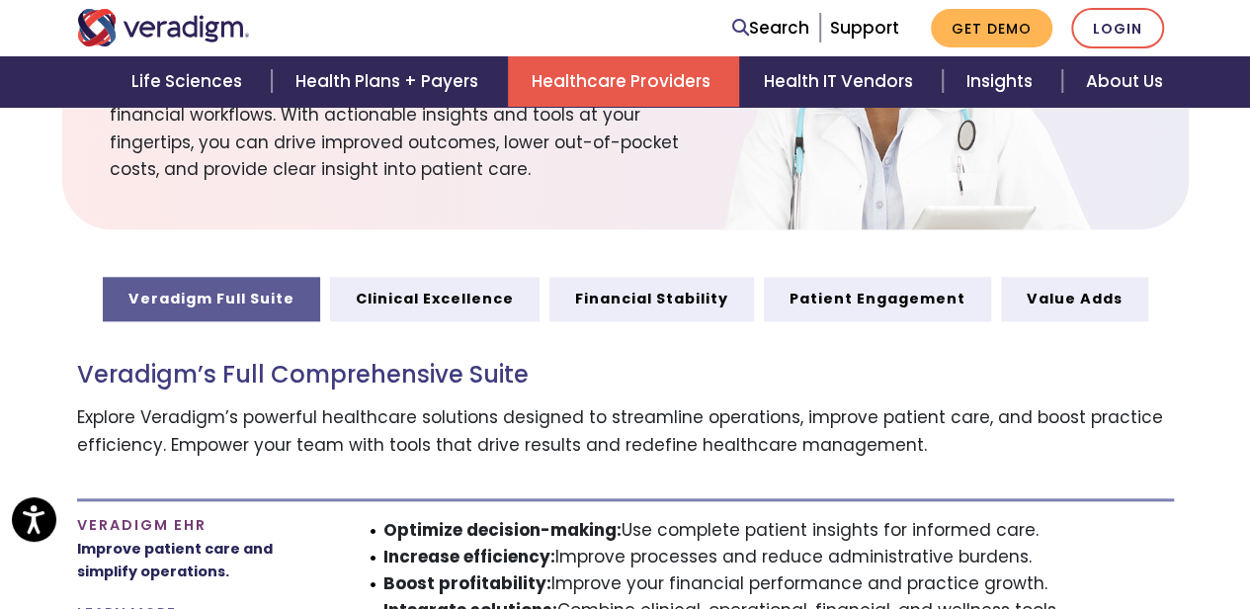
scroll to position [861, 0]
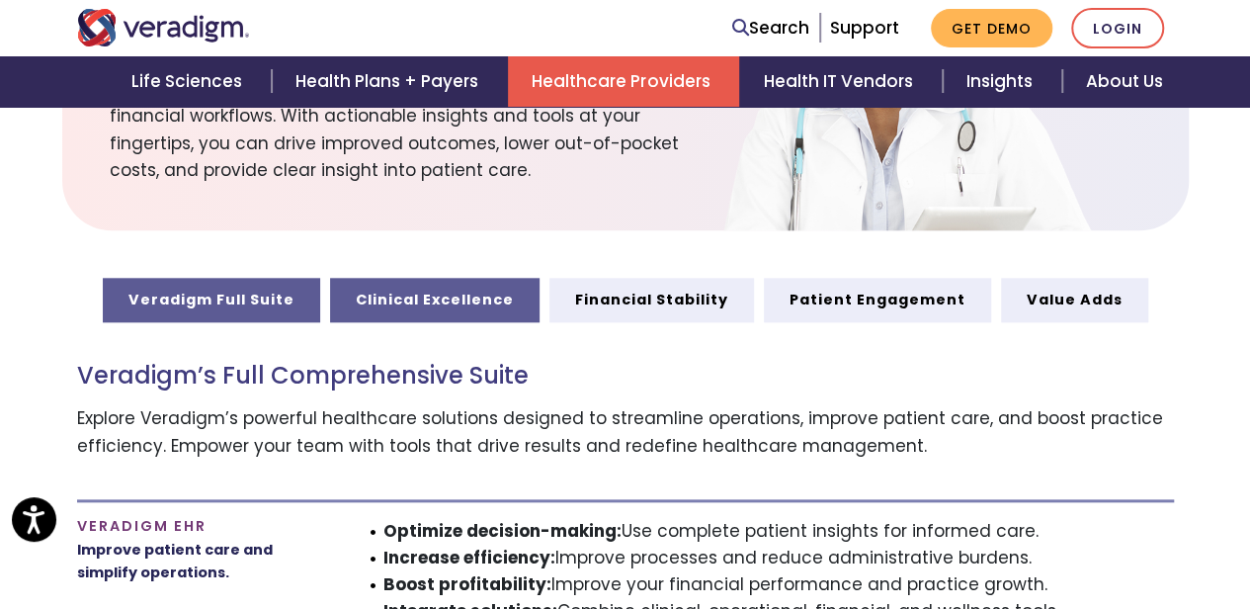
click at [448, 293] on link "Clinical Excellence" at bounding box center [435, 299] width 210 height 43
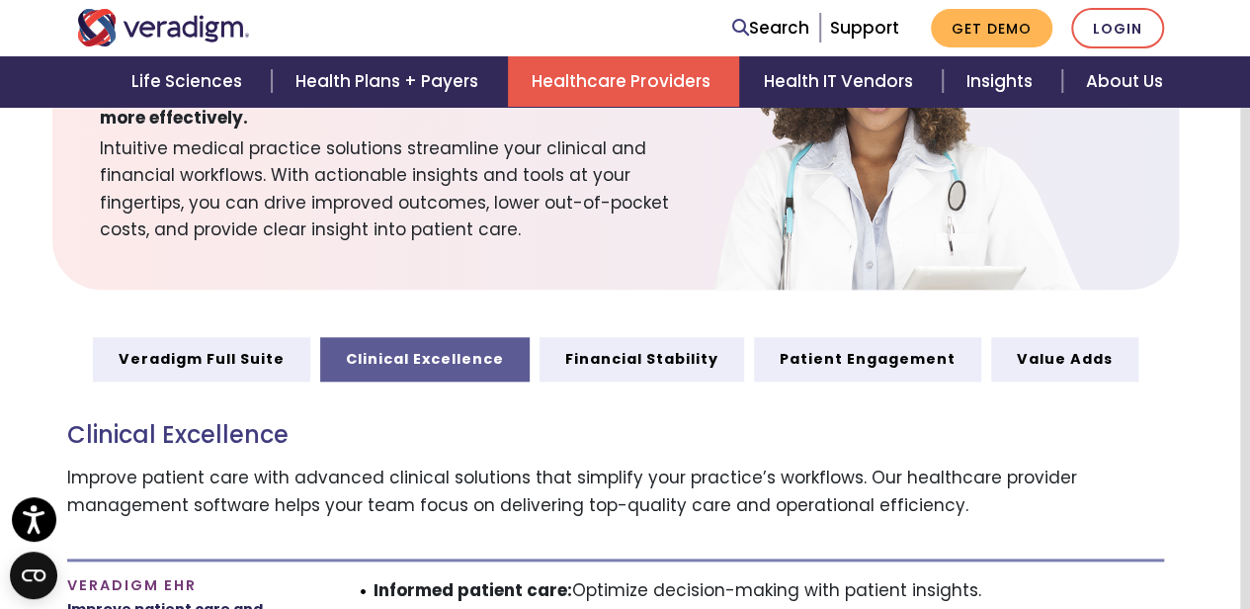
scroll to position [796, 10]
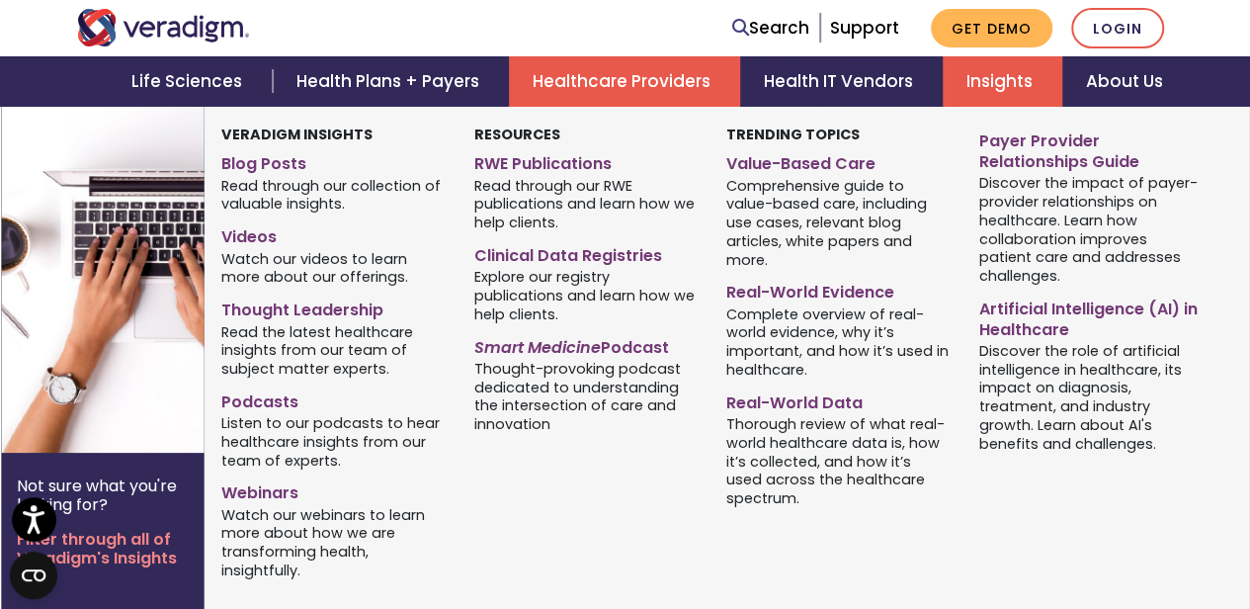
click at [976, 78] on link "Insights" at bounding box center [1003, 81] width 120 height 50
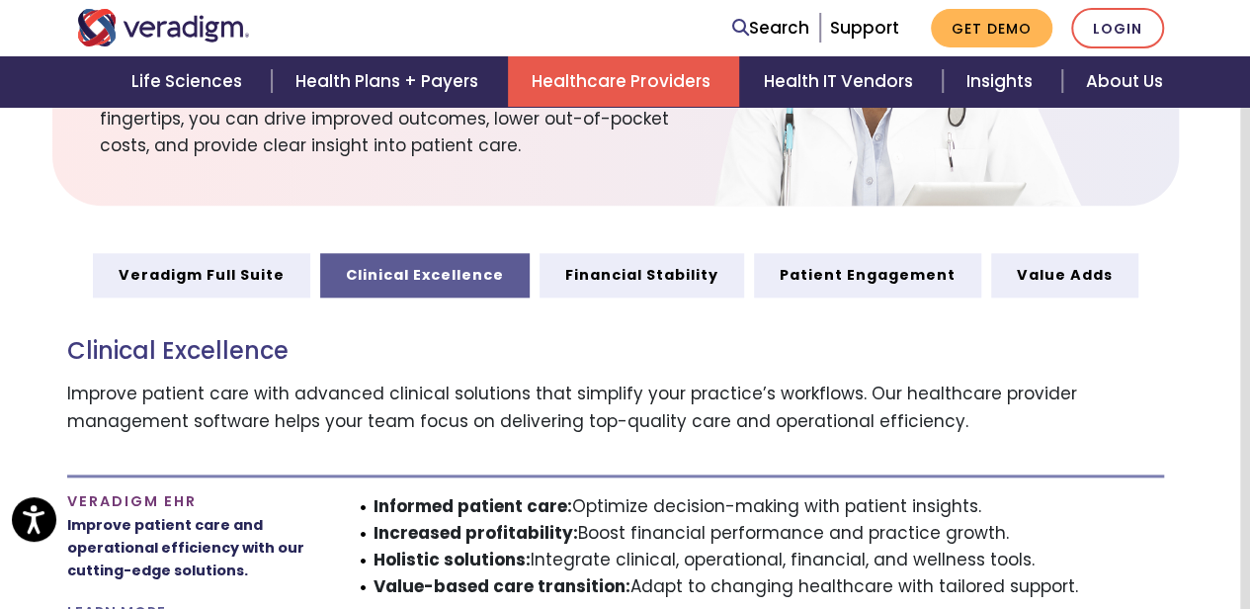
scroll to position [890, 10]
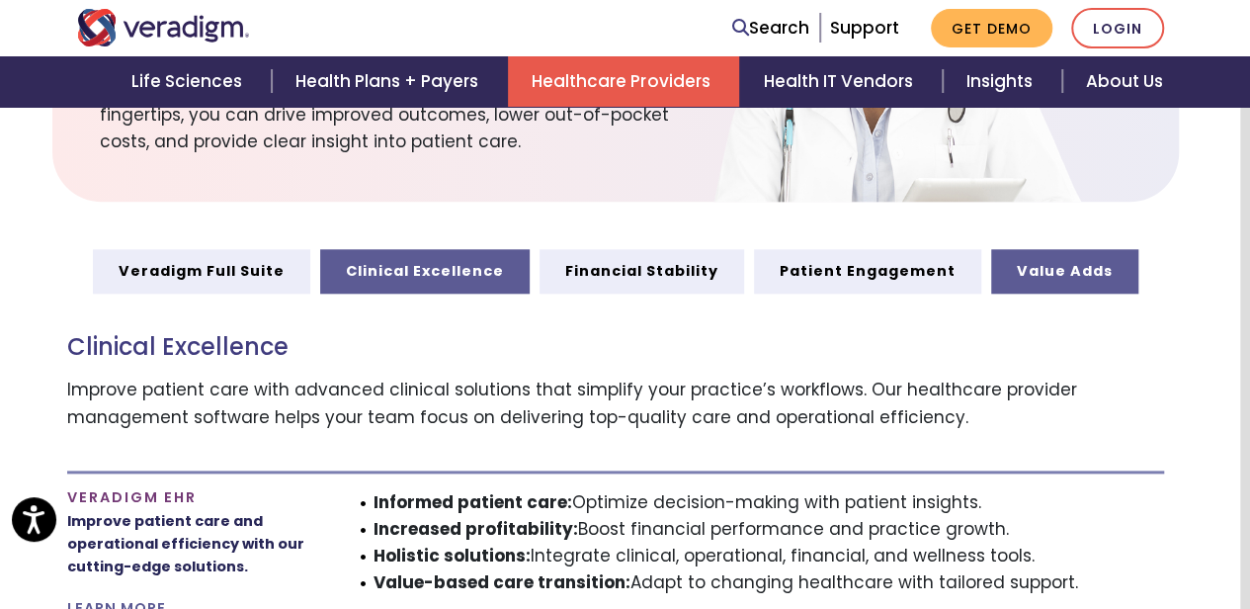
click at [1025, 249] on link "Value Adds" at bounding box center [1064, 270] width 147 height 43
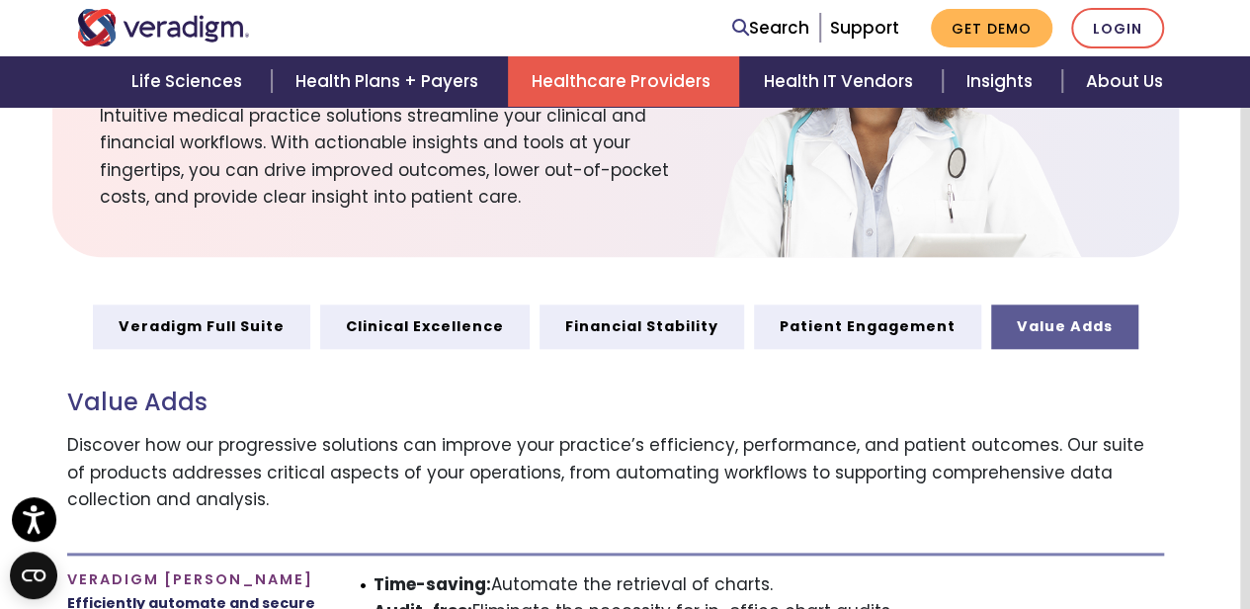
scroll to position [832, 10]
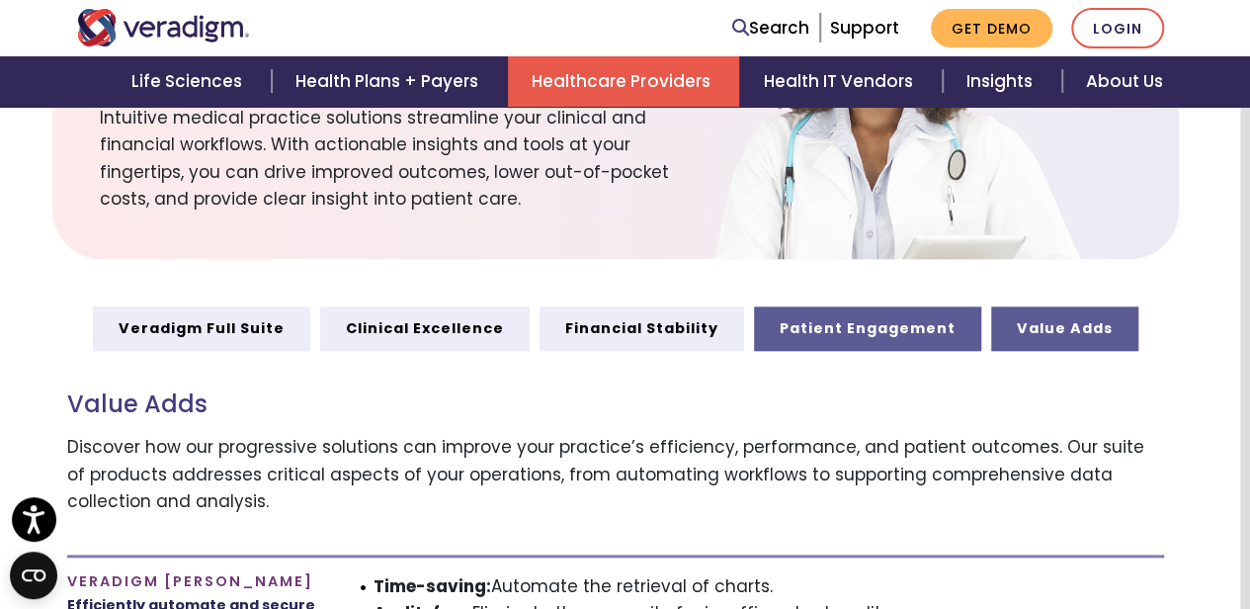
click at [870, 317] on link "Patient Engagement" at bounding box center [867, 327] width 227 height 43
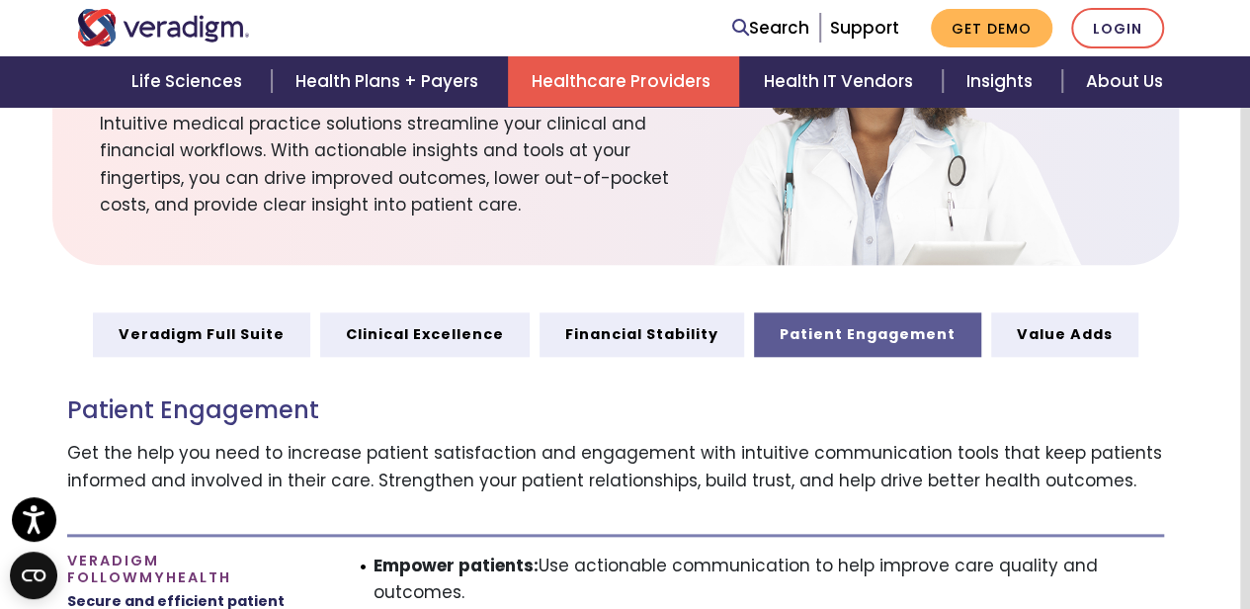
scroll to position [824, 10]
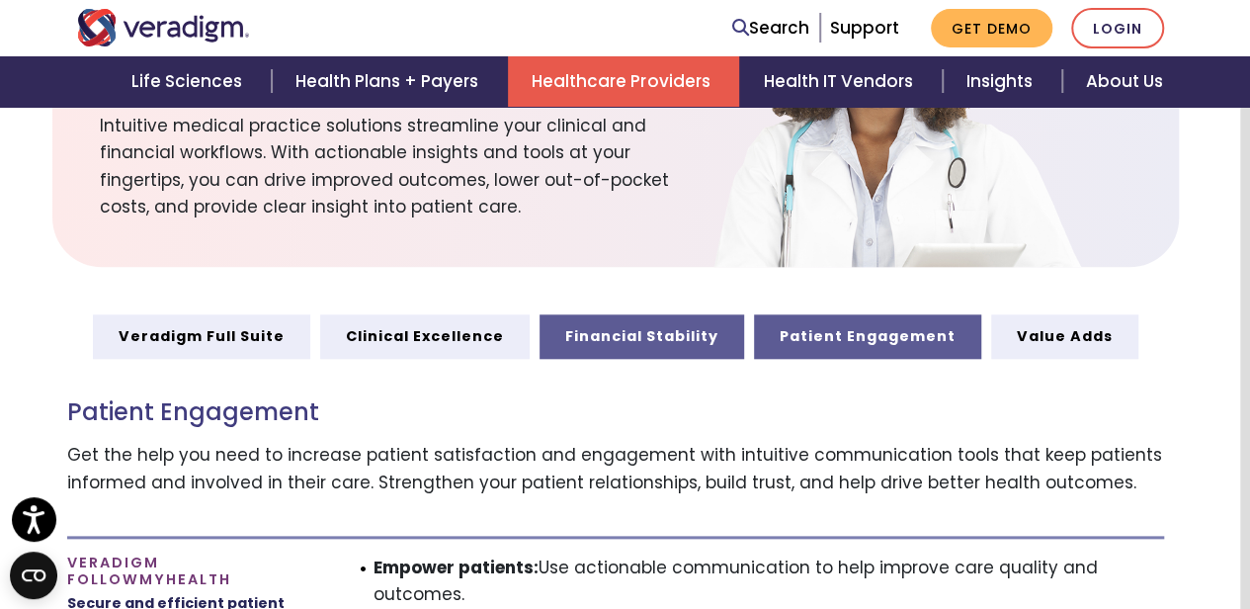
click at [697, 337] on link "Financial Stability" at bounding box center [642, 335] width 205 height 43
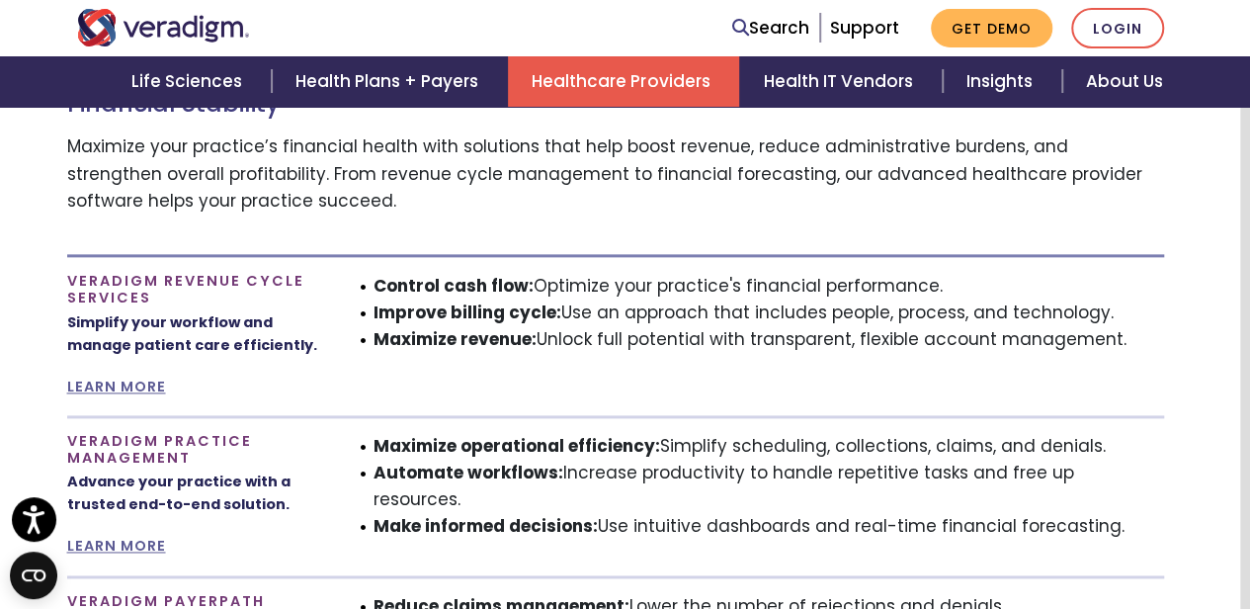
scroll to position [1073, 10]
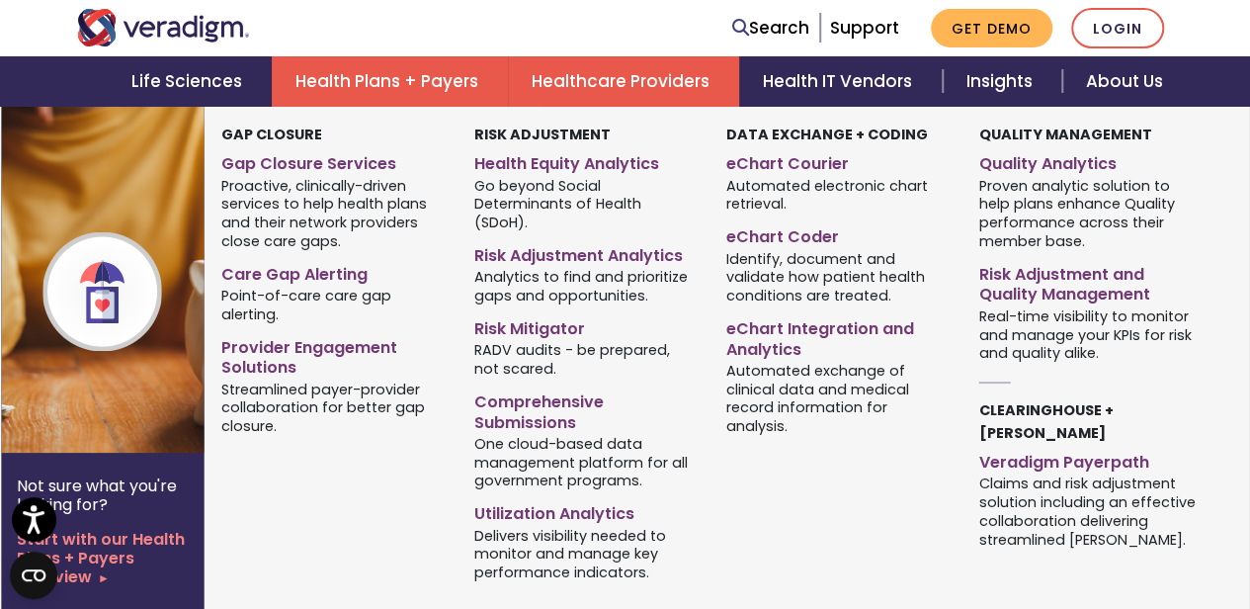
click at [391, 79] on link "Health Plans + Payers" at bounding box center [390, 81] width 236 height 50
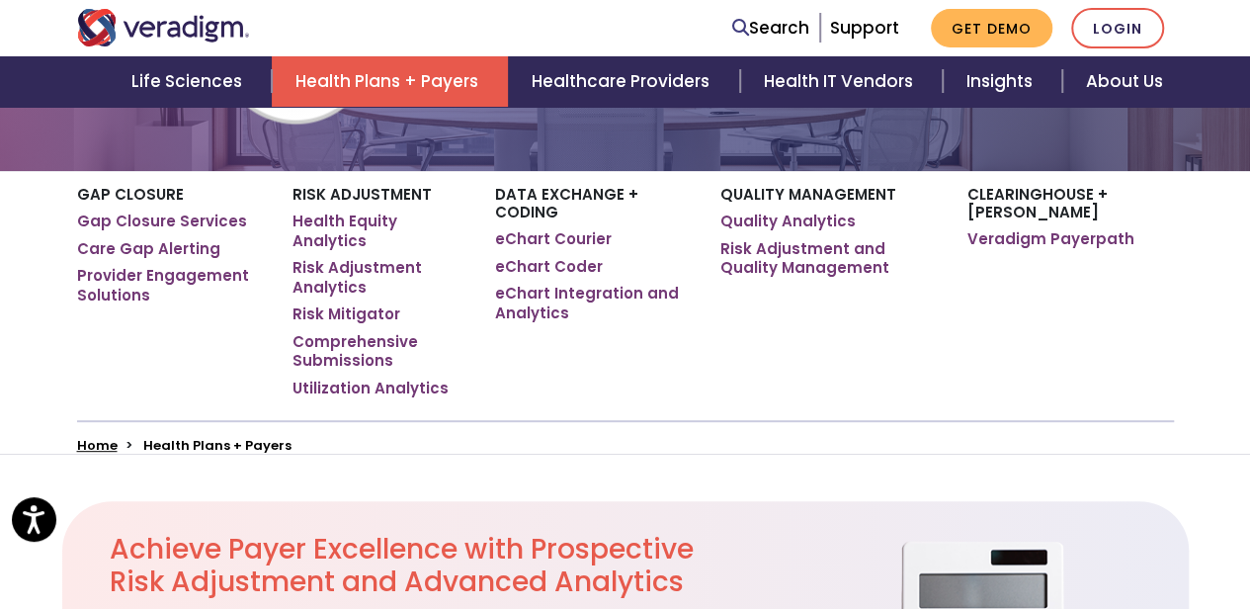
scroll to position [369, 0]
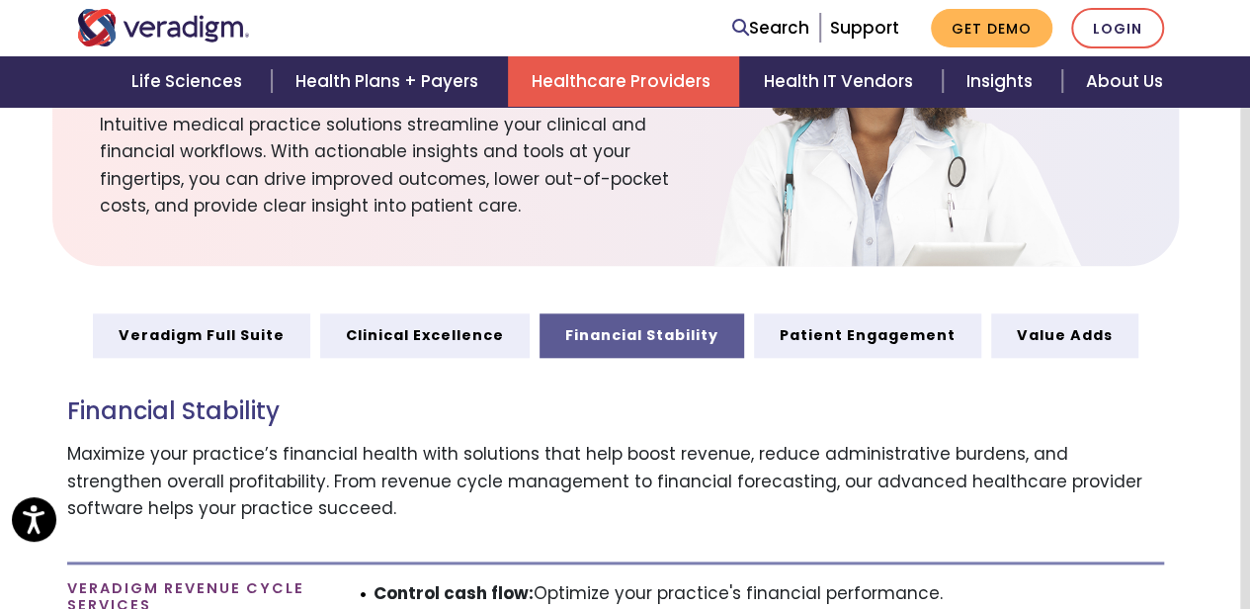
scroll to position [821, 10]
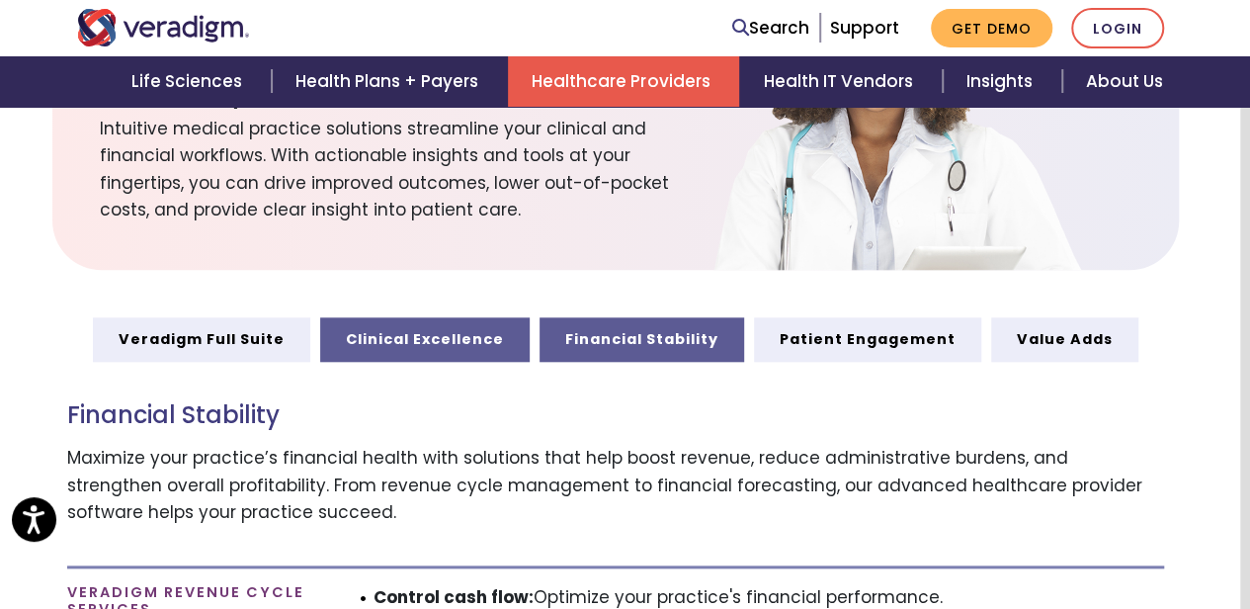
click at [462, 317] on link "Clinical Excellence" at bounding box center [425, 338] width 210 height 43
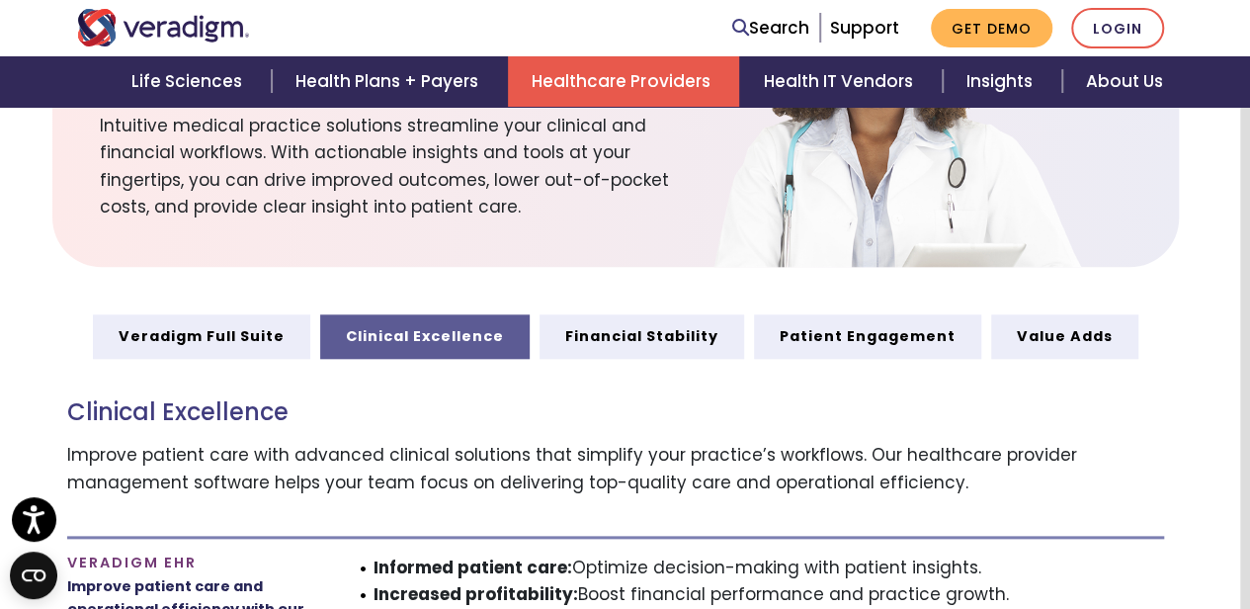
scroll to position [823, 10]
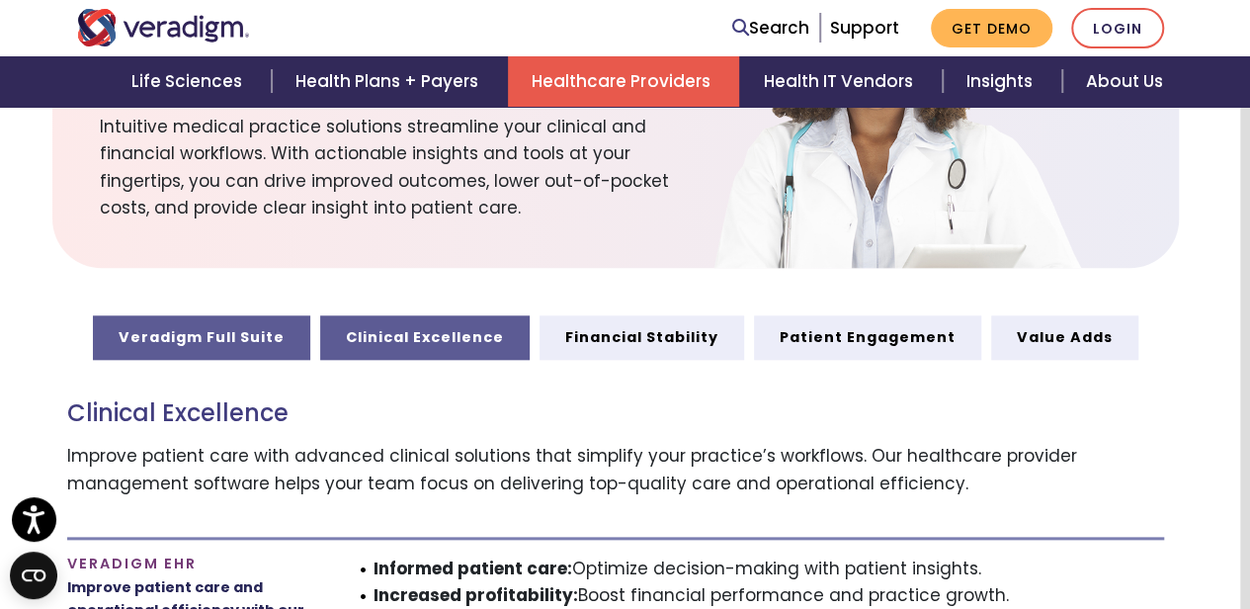
click at [262, 318] on link "Veradigm Full Suite" at bounding box center [201, 336] width 217 height 43
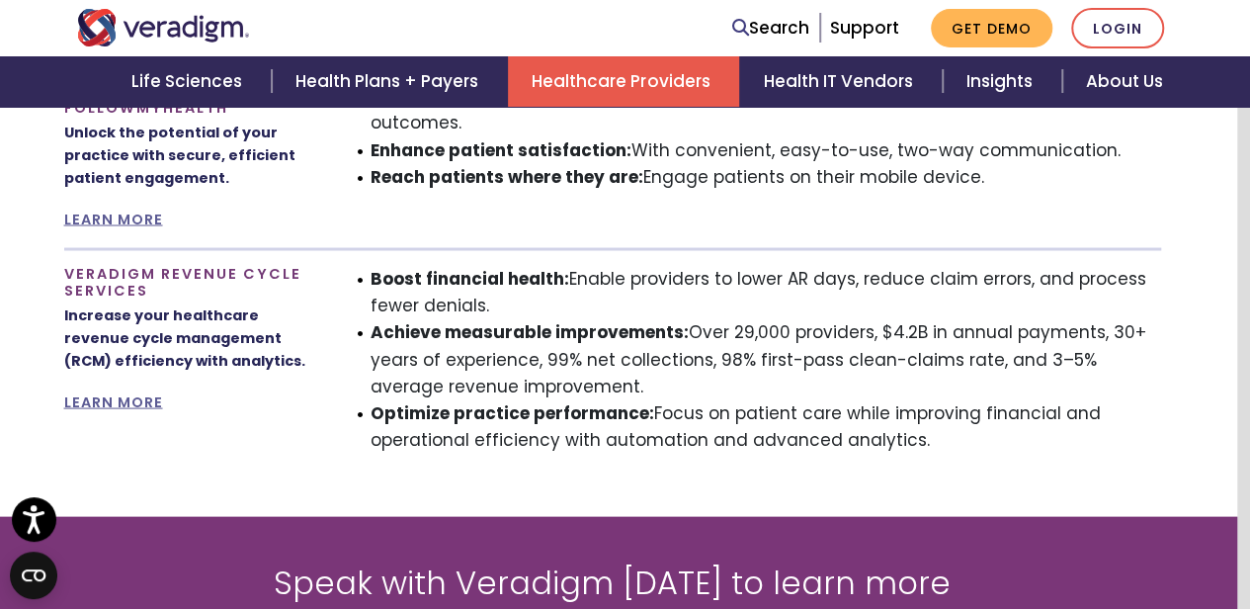
scroll to position [1808, 13]
